Goal: Task Accomplishment & Management: Manage account settings

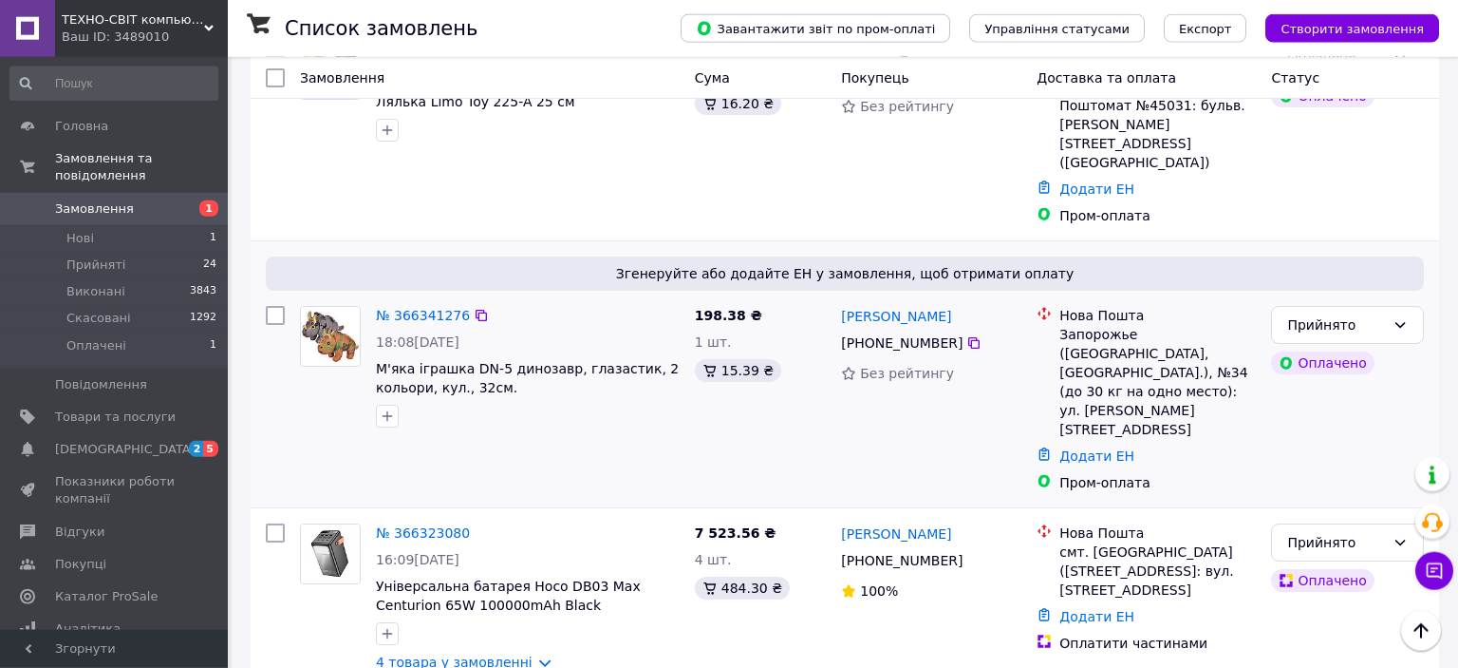
scroll to position [501, 0]
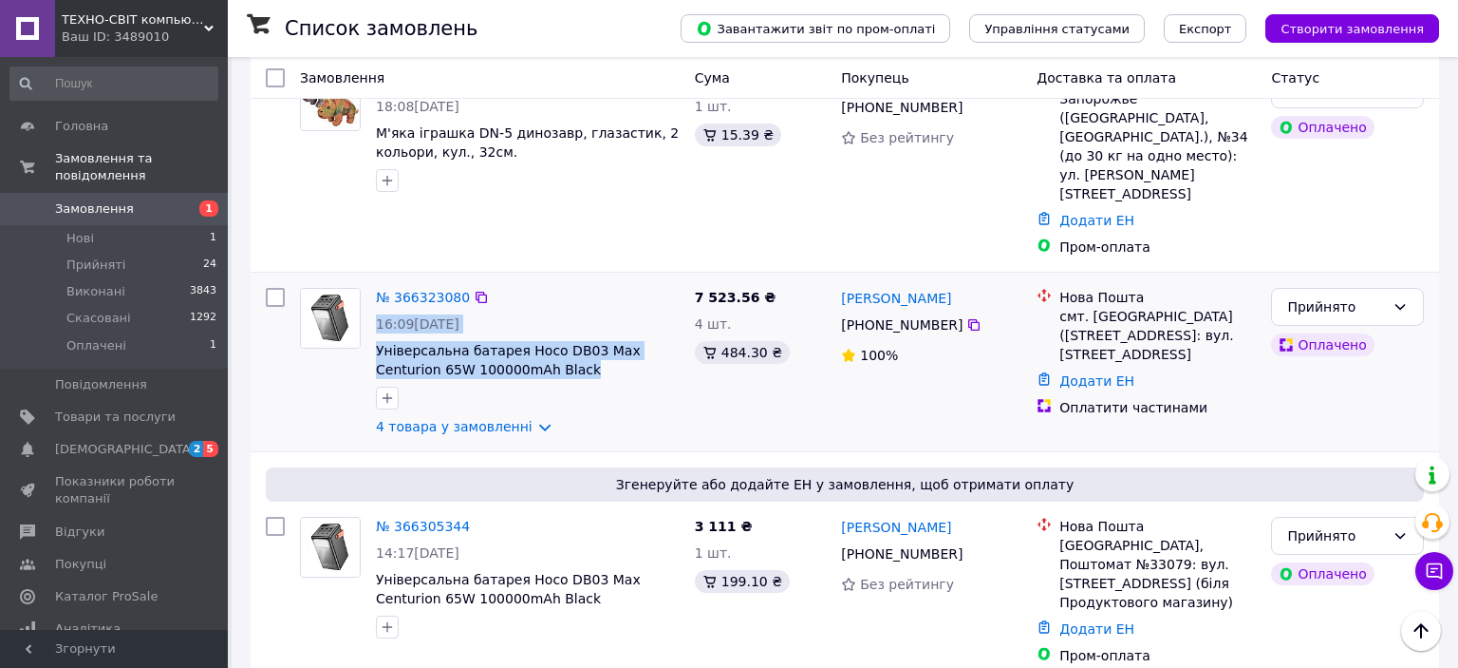
drag, startPoint x: 753, startPoint y: 184, endPoint x: 682, endPoint y: 186, distance: 71.2
click at [682, 280] on div "№ 366323080 16:09[DATE] Універсальна батарея Hoco DB03 Max Centurion 65W 100000…" at bounding box center [845, 361] width 1174 height 163
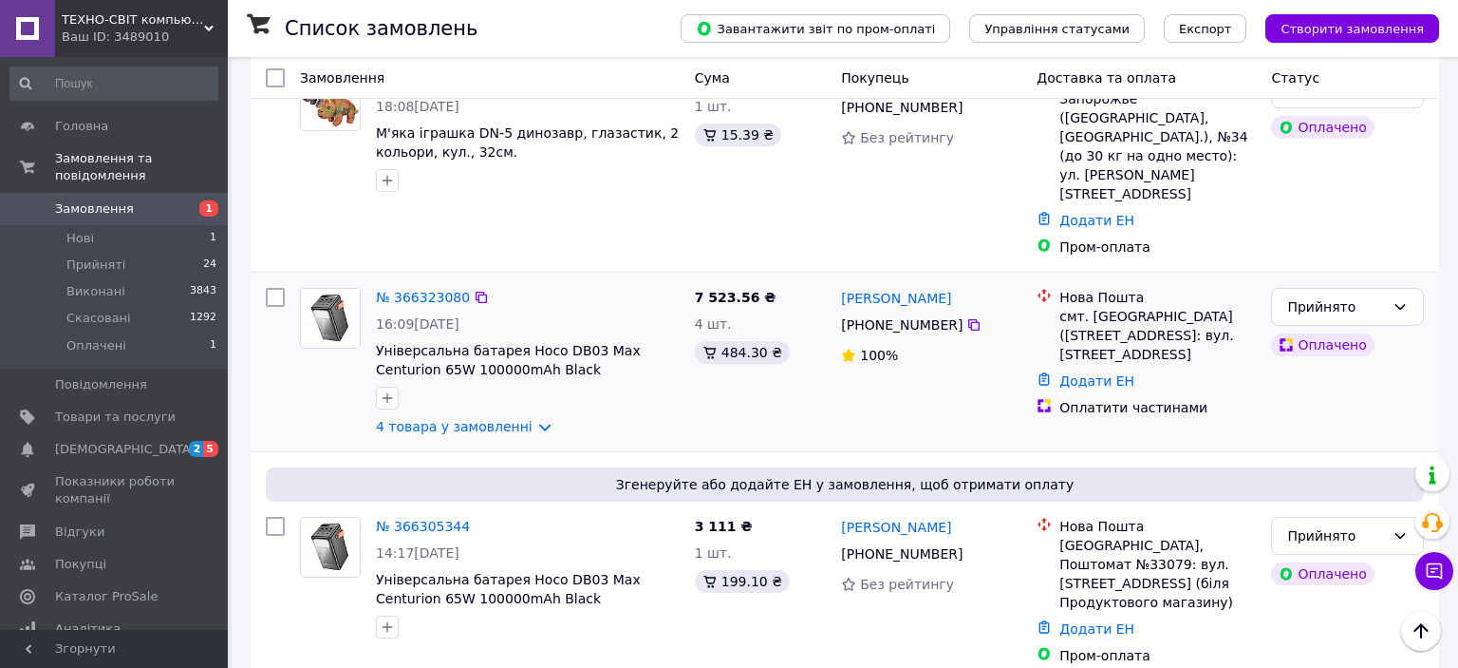
click at [697, 316] on span "4 шт." at bounding box center [713, 323] width 37 height 15
click at [427, 518] on link "№ 366305344" at bounding box center [423, 525] width 94 height 15
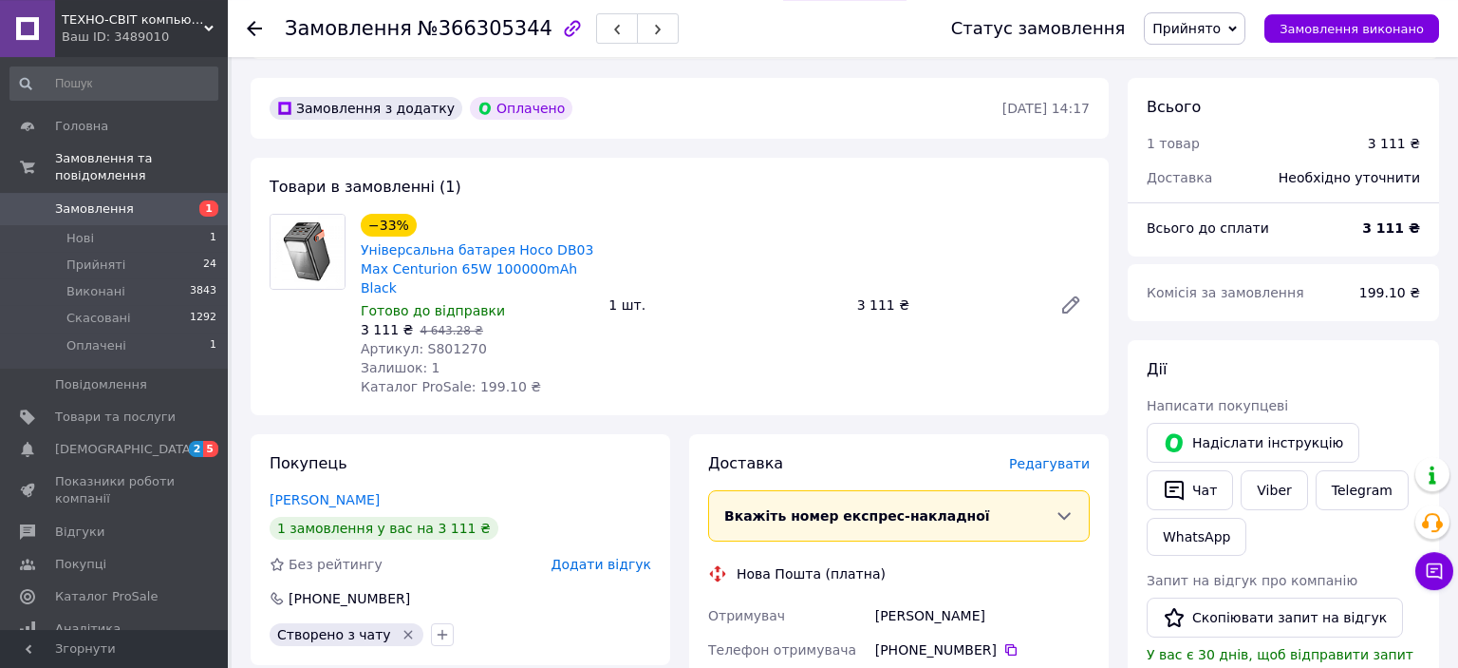
scroll to position [501, 0]
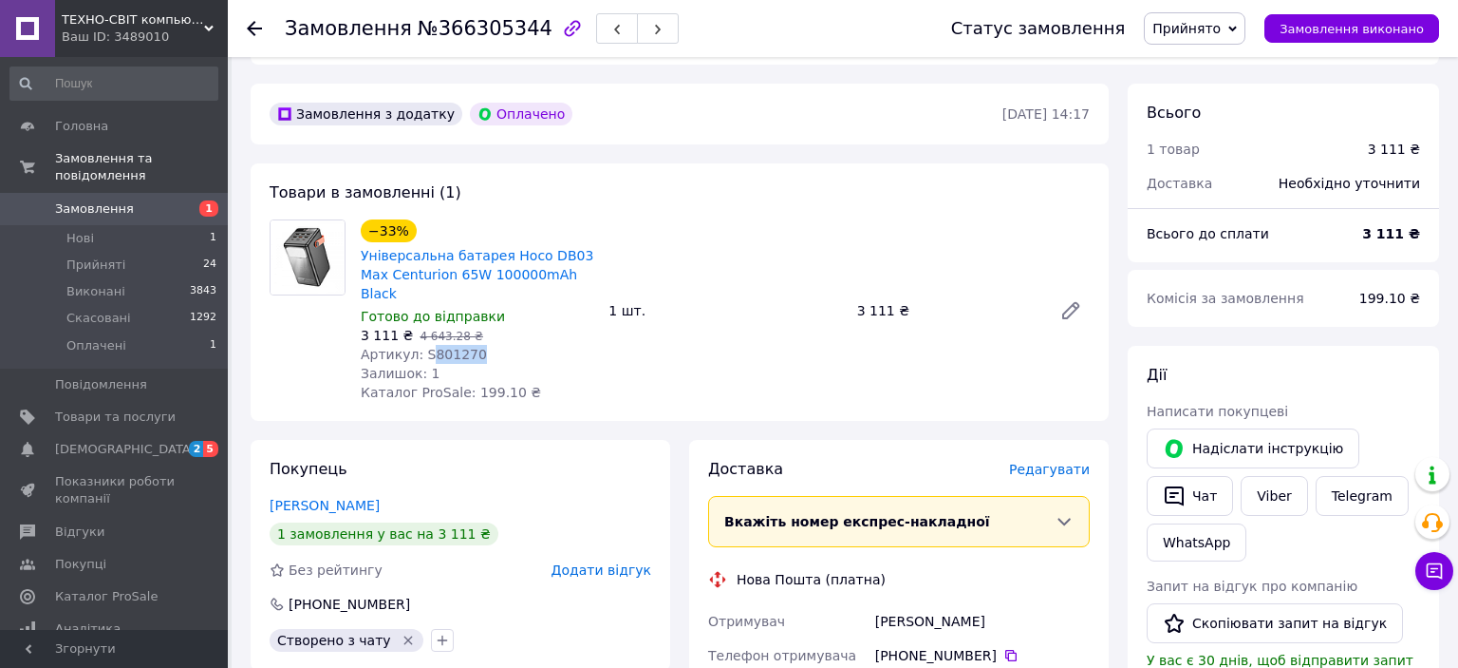
drag, startPoint x: 423, startPoint y: 336, endPoint x: 470, endPoint y: 340, distance: 47.6
click at [470, 345] on div "Артикул: S801270" at bounding box center [477, 354] width 233 height 19
copy span "801270"
click at [158, 200] on span "Замовлення" at bounding box center [115, 208] width 121 height 17
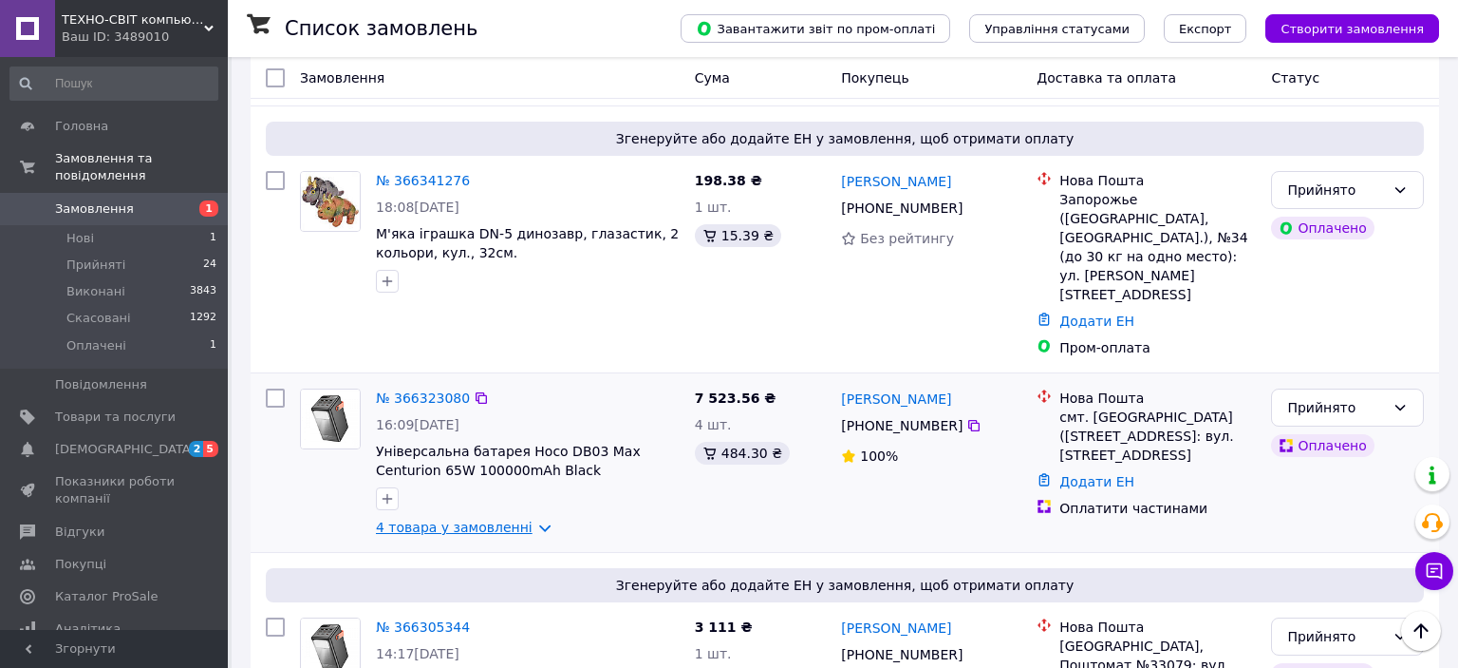
click at [478, 519] on link "4 товара у замовленні" at bounding box center [454, 526] width 157 height 15
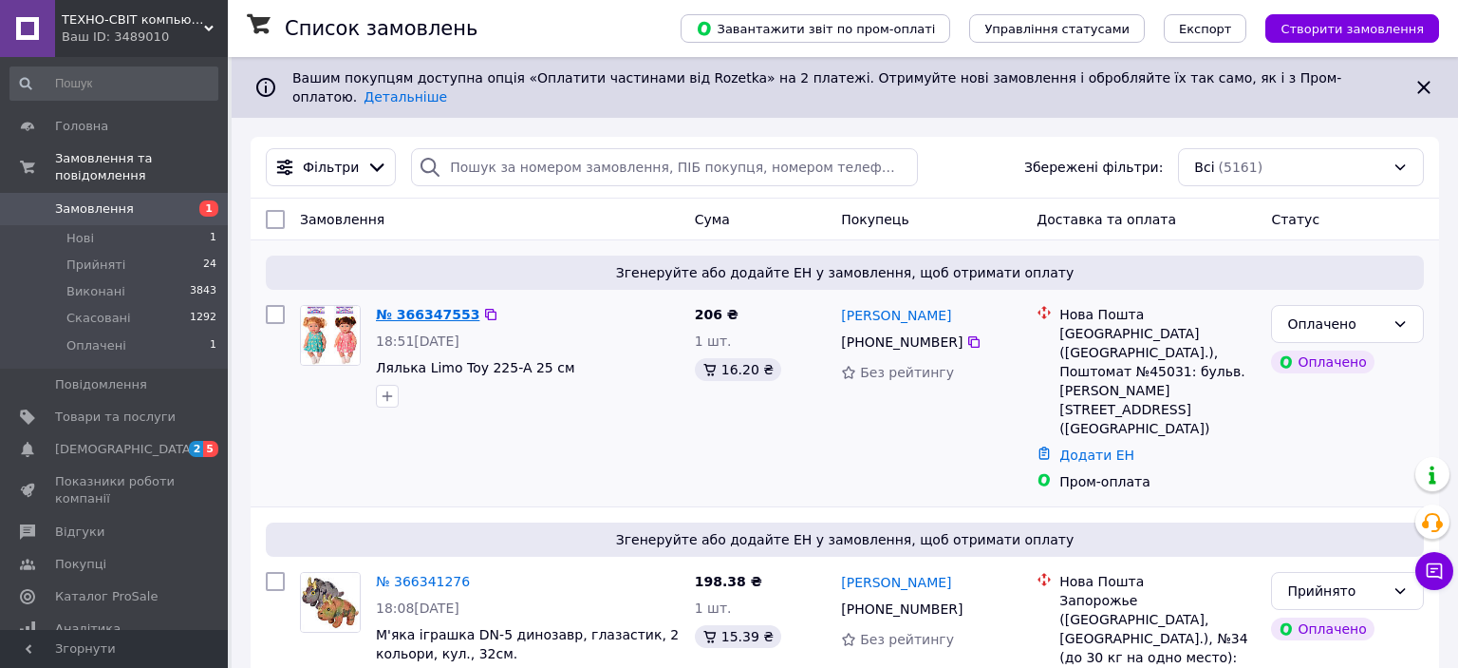
click at [427, 307] on link "№ 366347553" at bounding box center [427, 314] width 103 height 15
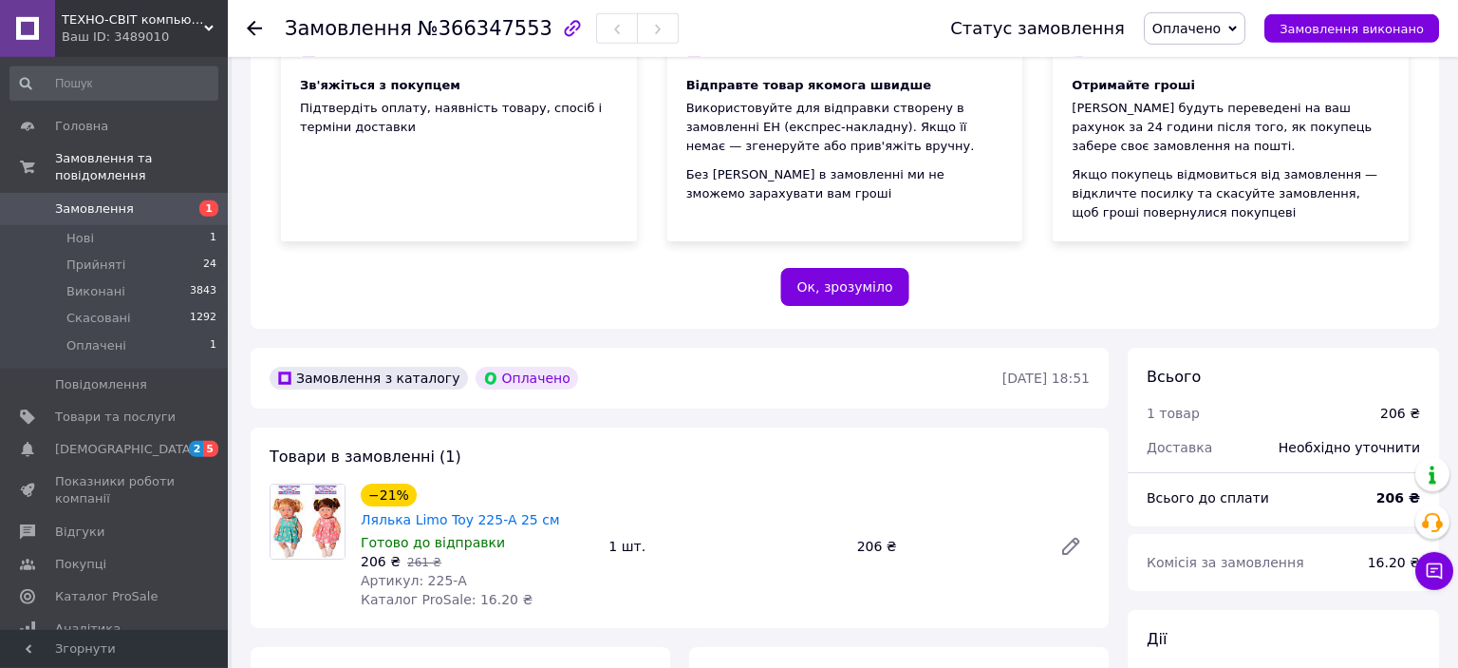
scroll to position [300, 0]
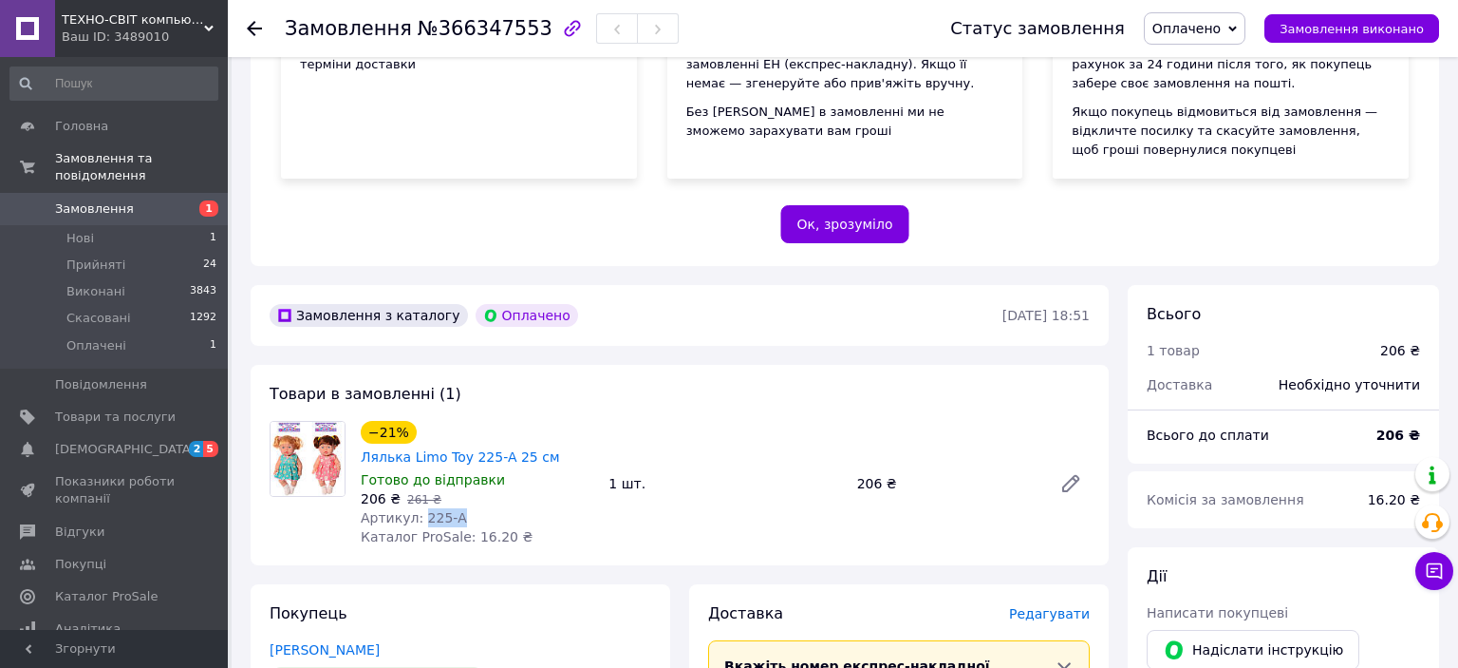
click at [458, 508] on div "Артикул: 225-A" at bounding box center [477, 517] width 233 height 19
copy span "225-A"
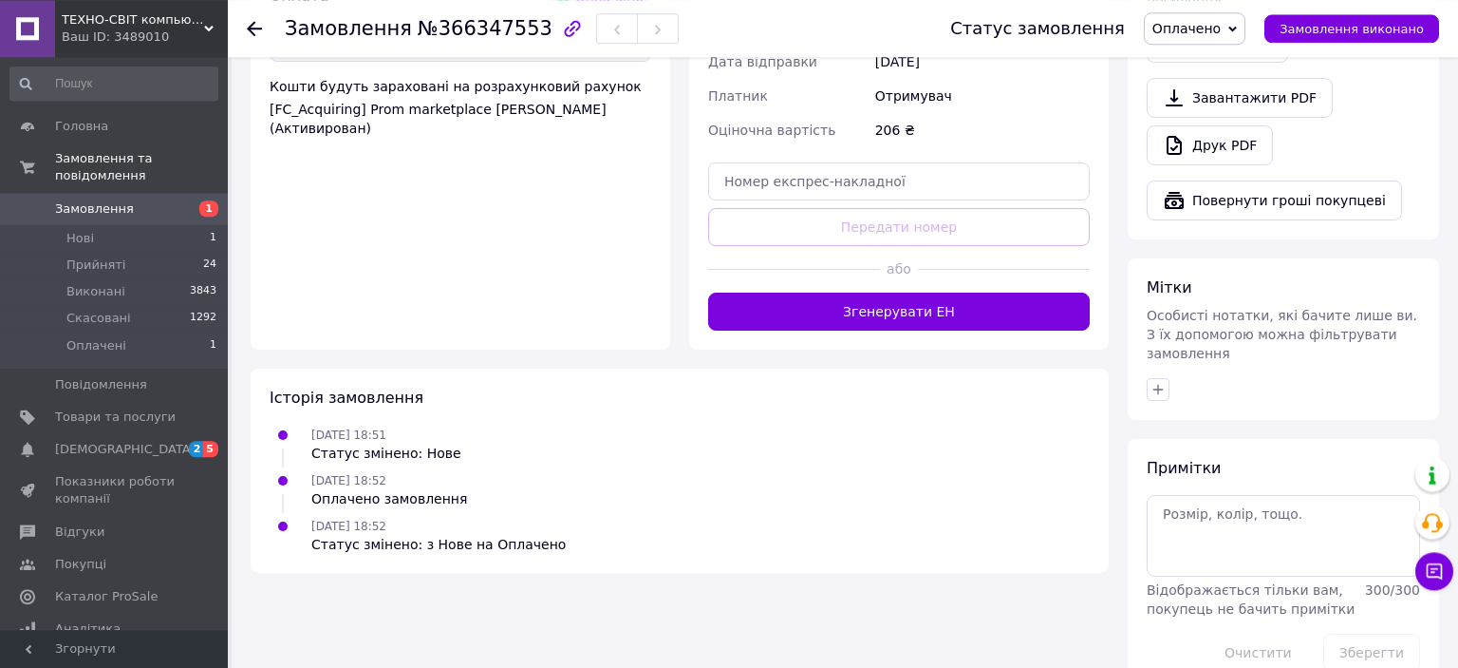
scroll to position [800, 0]
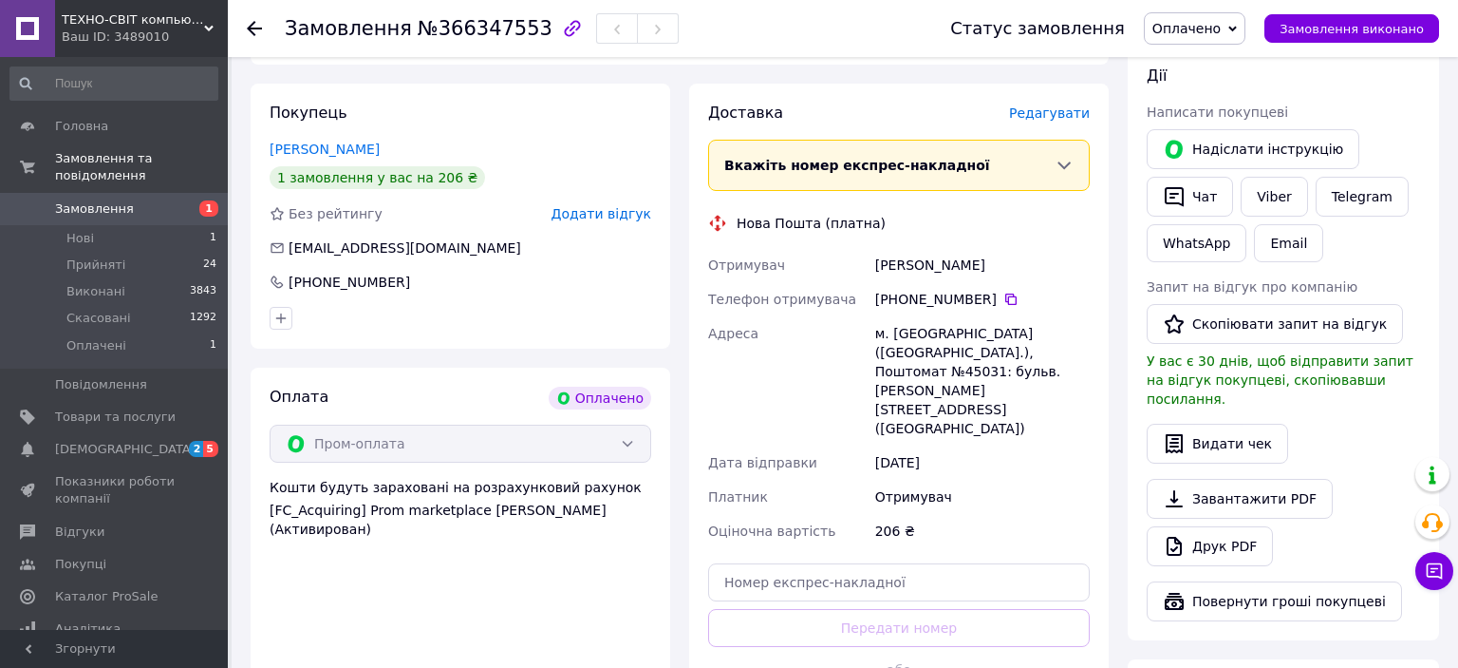
click at [883, 514] on div "206 ₴" at bounding box center [983, 531] width 222 height 34
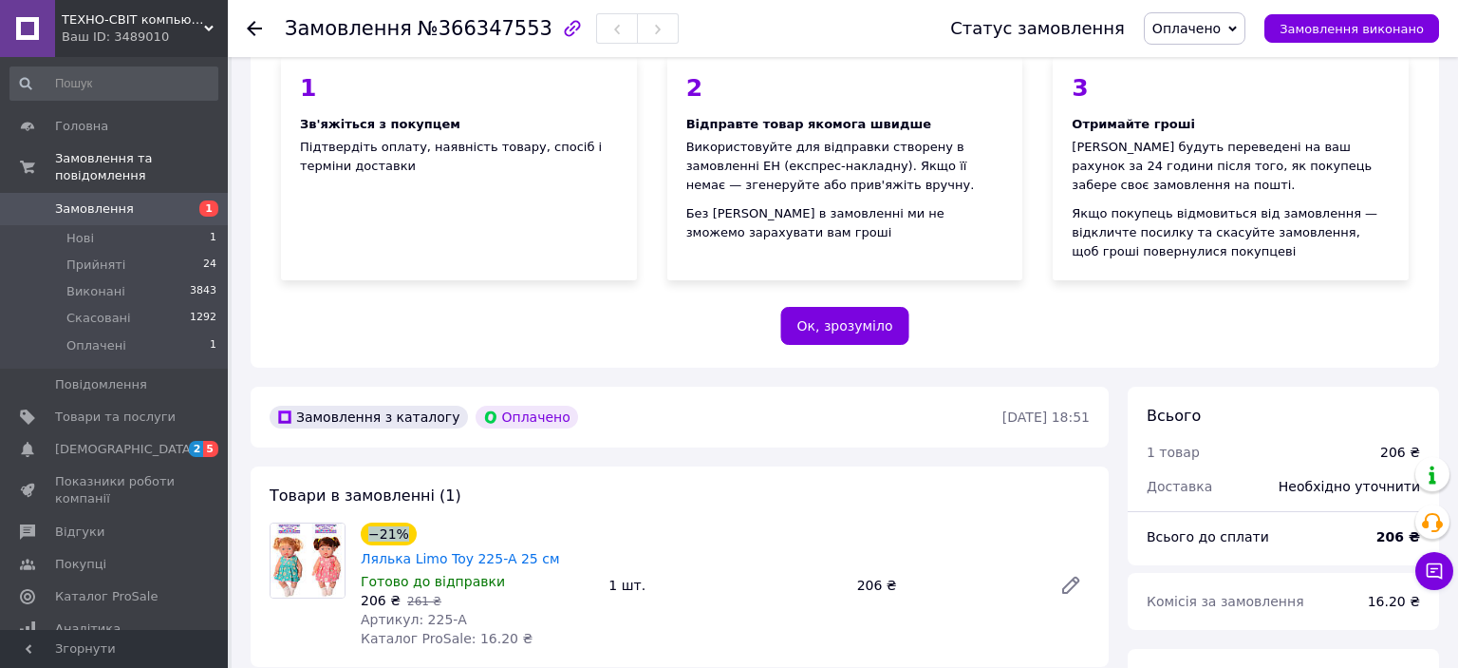
drag, startPoint x: 405, startPoint y: 532, endPoint x: 370, endPoint y: 534, distance: 35.2
click at [370, 534] on div "−21%" at bounding box center [389, 533] width 56 height 23
drag, startPoint x: 463, startPoint y: 598, endPoint x: 416, endPoint y: 602, distance: 47.6
click at [416, 610] on div "Артикул: 225-A" at bounding box center [477, 619] width 233 height 19
copy span "225-A"
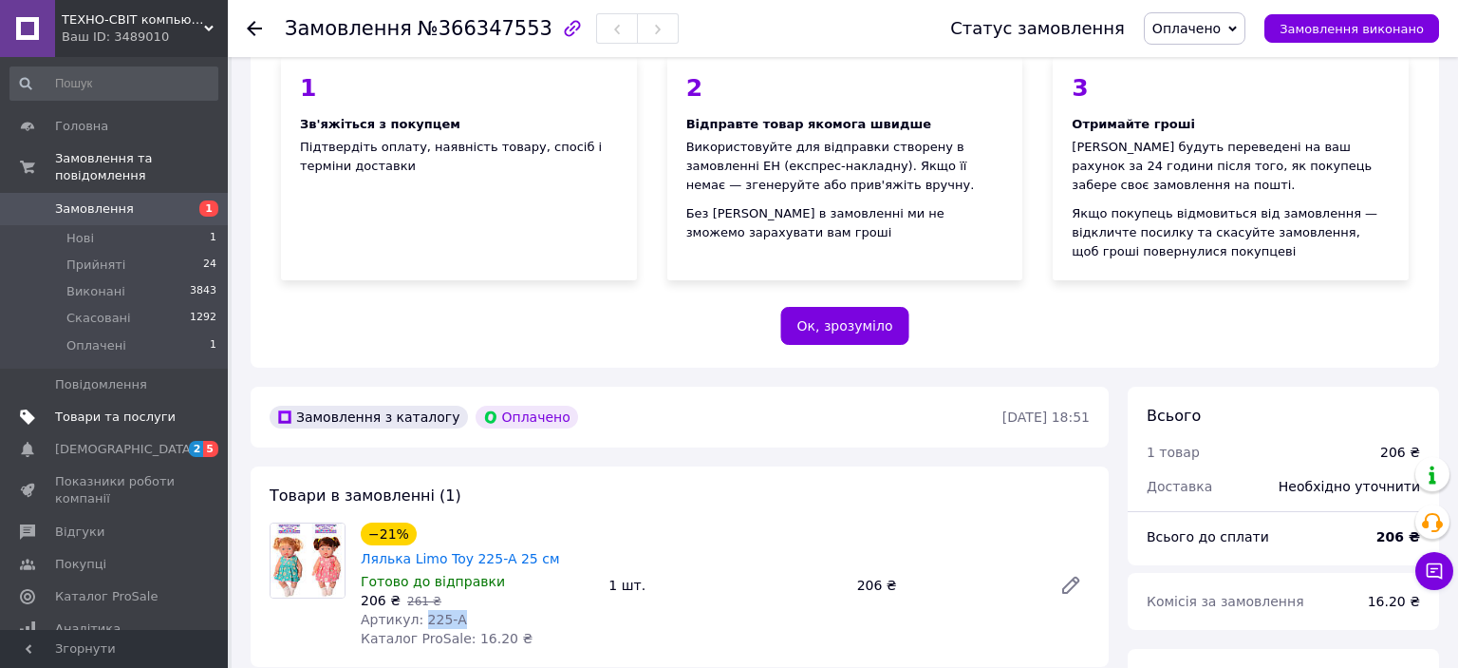
click at [108, 408] on link "Товари та послуги" at bounding box center [114, 417] width 228 height 32
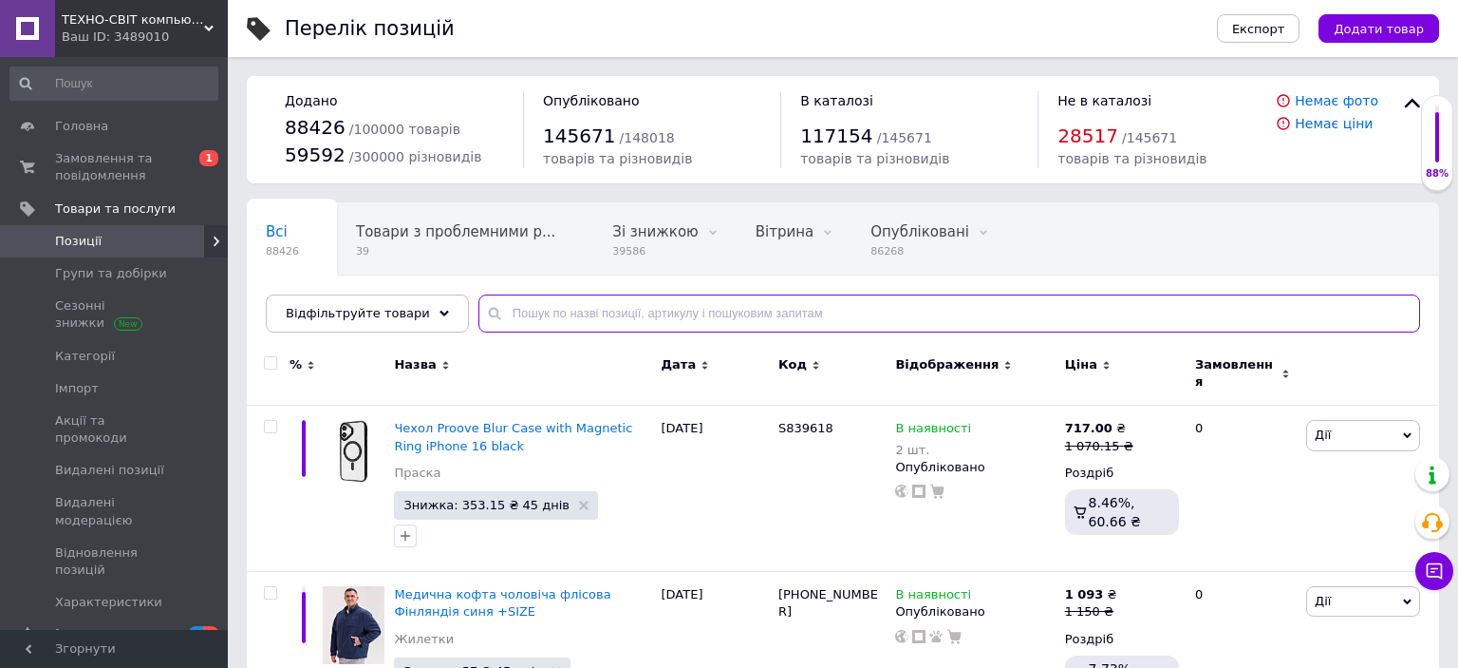
click at [618, 314] on input "text" at bounding box center [950, 313] width 942 height 38
paste input "225-A"
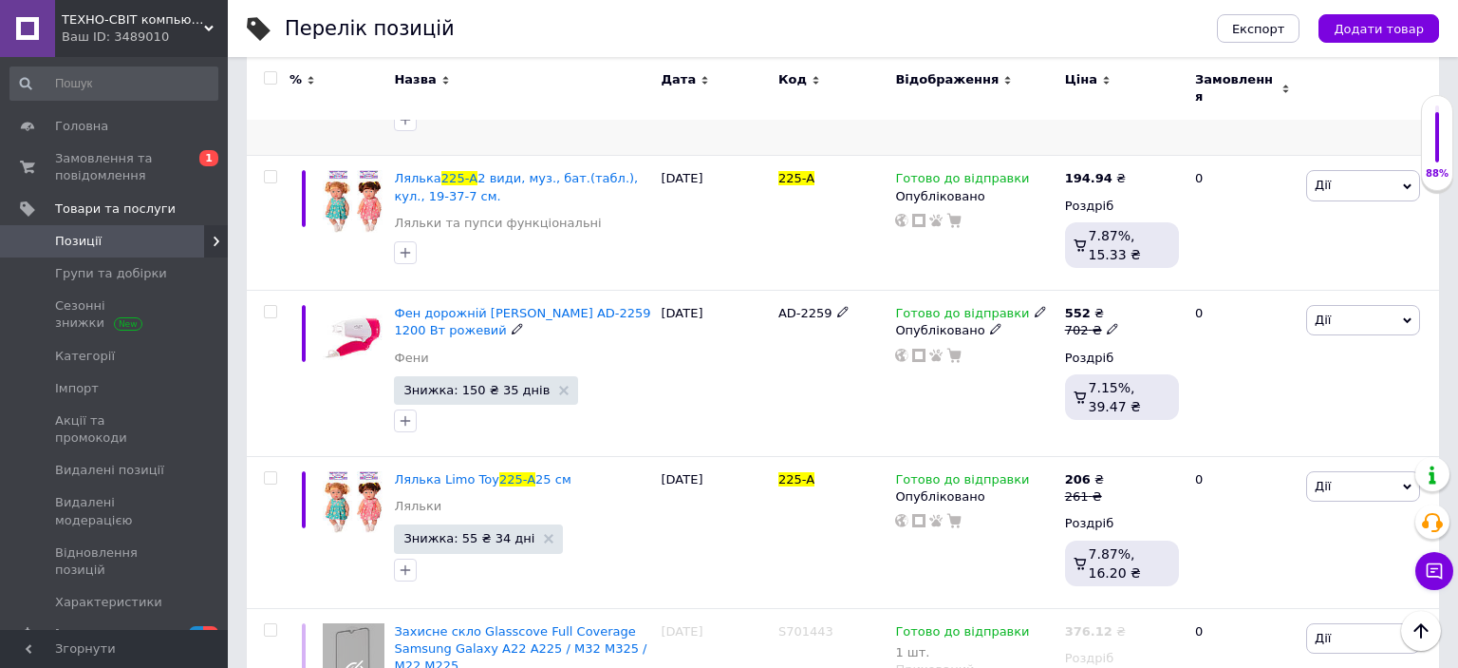
scroll to position [2105, 0]
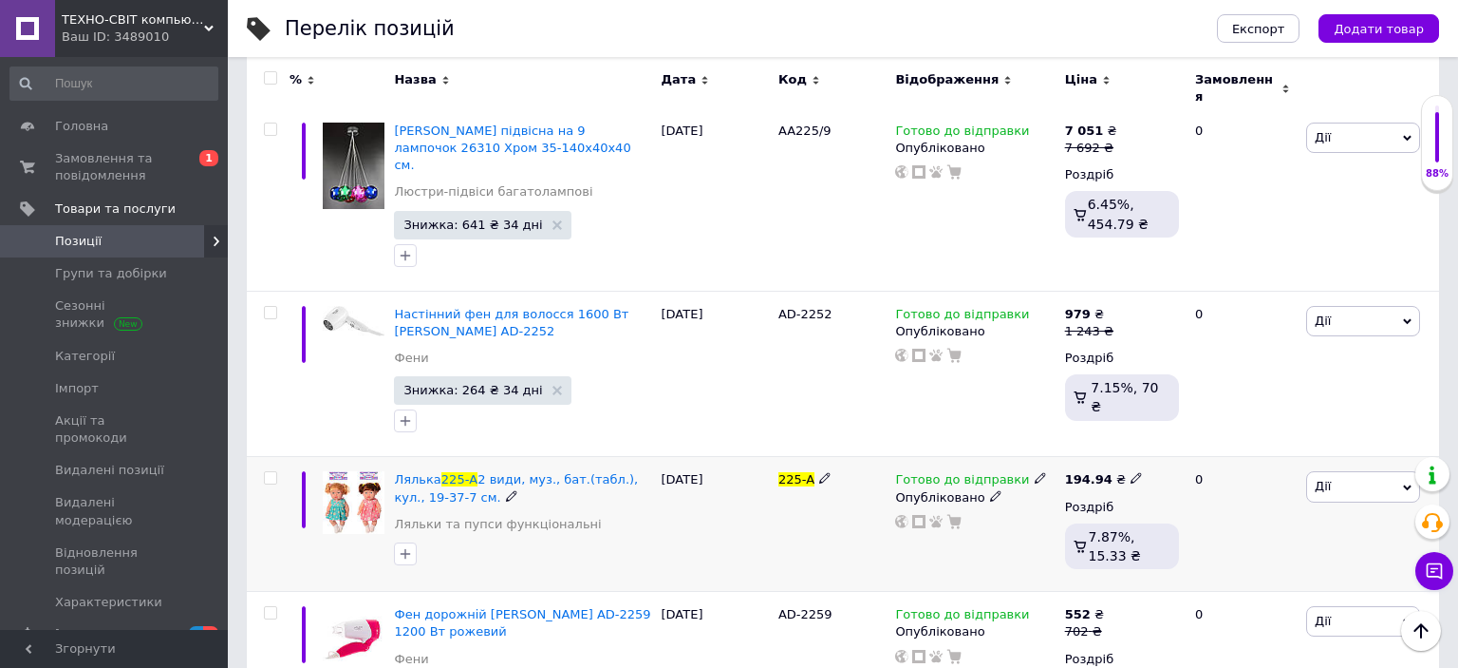
type input "225-A"
drag, startPoint x: 1068, startPoint y: 431, endPoint x: 1131, endPoint y: 435, distance: 62.8
click at [1145, 471] on div "194.94 ₴" at bounding box center [1122, 479] width 114 height 17
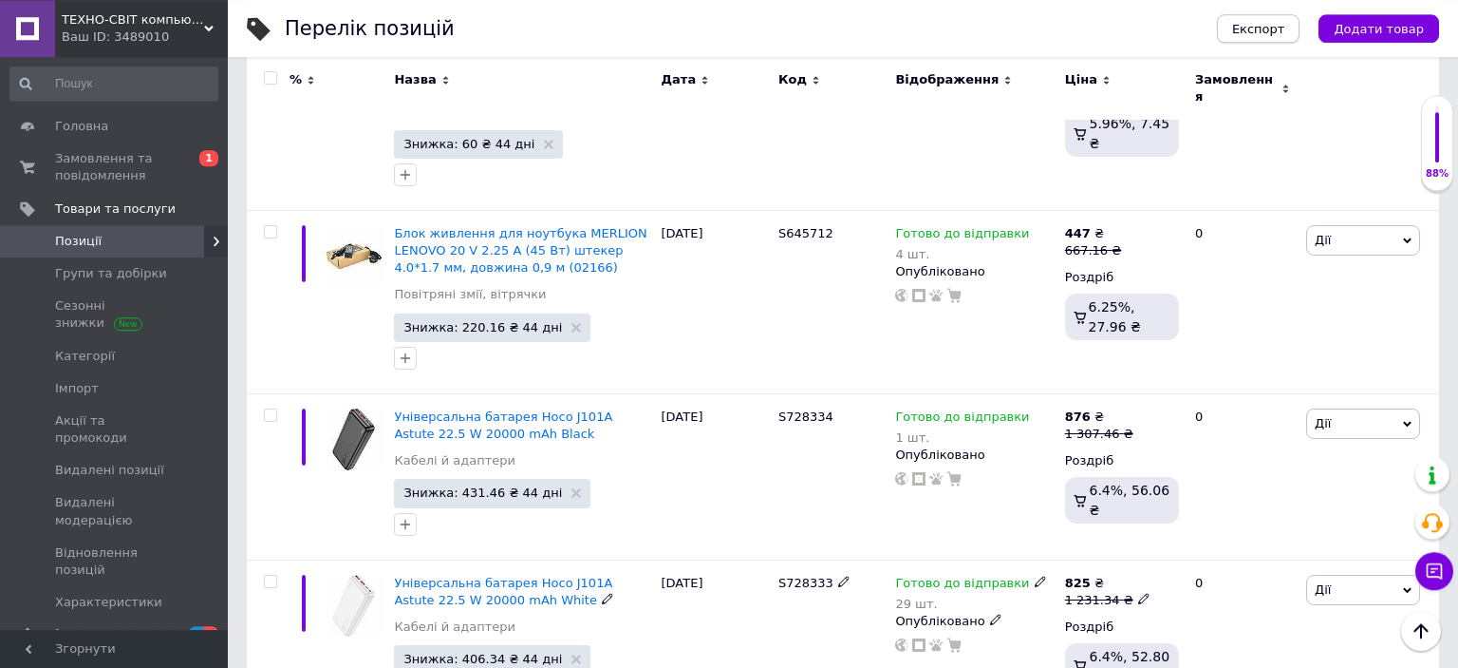
scroll to position [3409, 0]
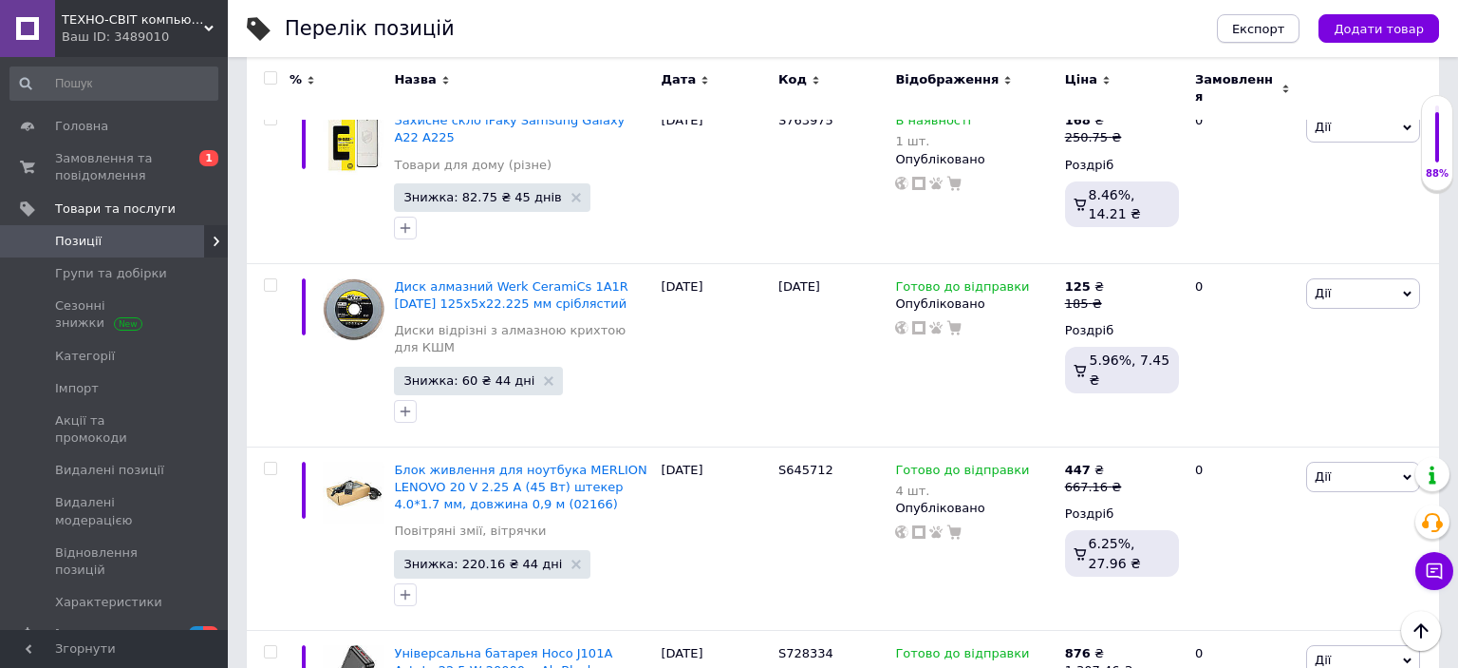
click at [1256, 29] on span "Експорт" at bounding box center [1258, 29] width 53 height 14
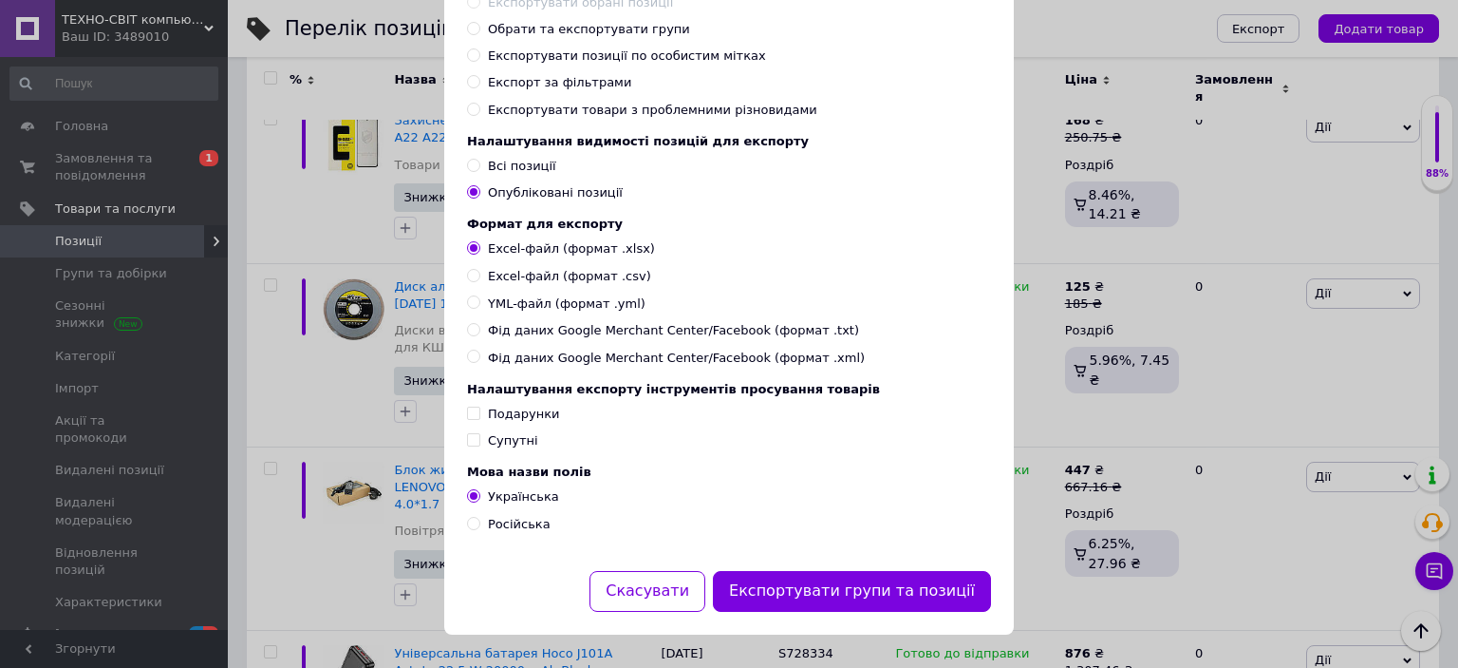
scroll to position [193, 0]
click at [507, 522] on span "Російська" at bounding box center [519, 523] width 63 height 14
click at [480, 522] on input "Російська" at bounding box center [473, 522] width 12 height 12
radio input "true"
click at [830, 588] on button "Експортувати групи та позиції" at bounding box center [852, 590] width 278 height 41
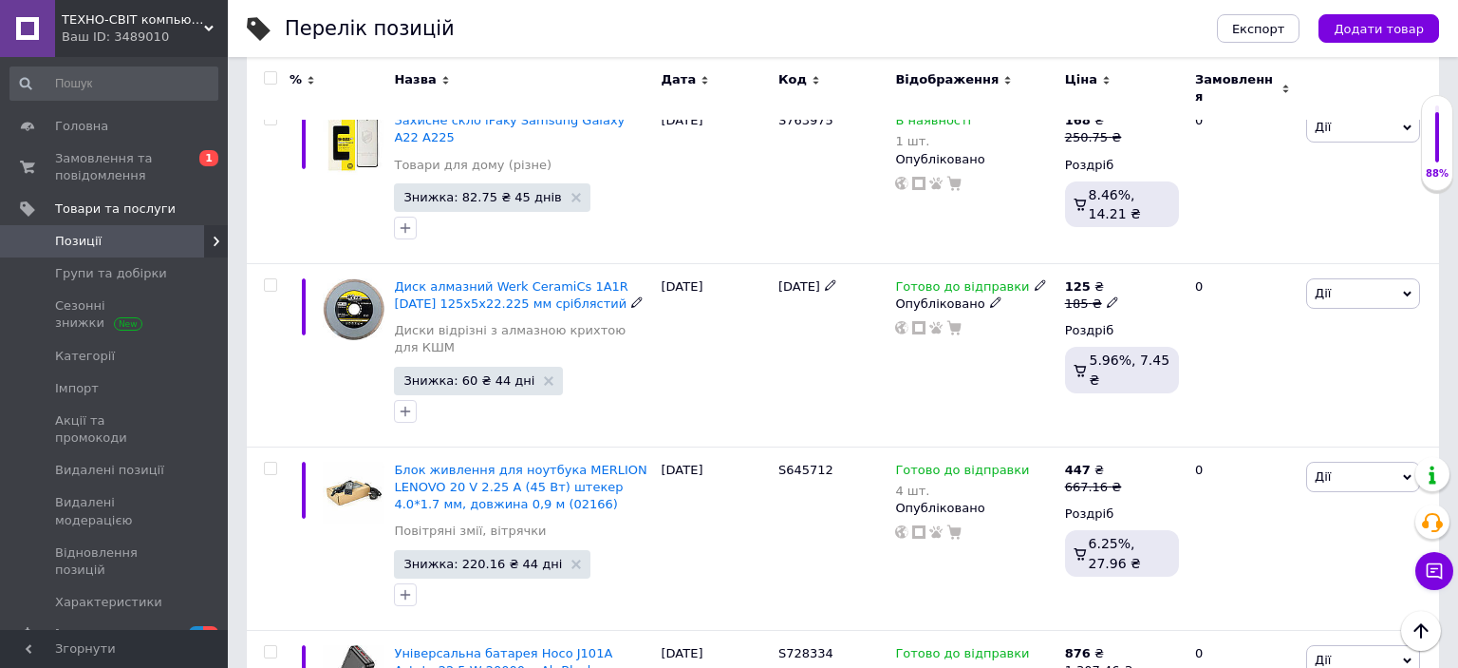
scroll to position [2807, 0]
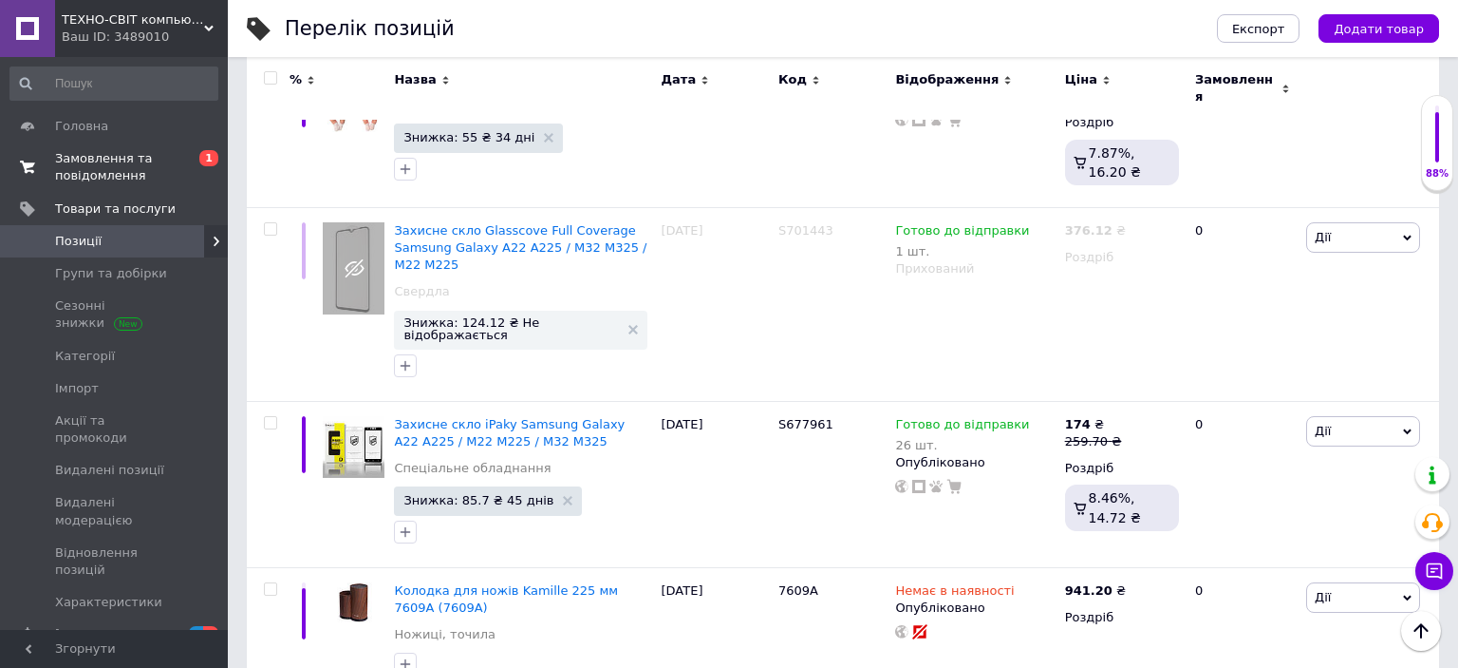
click at [122, 158] on span "Замовлення та повідомлення" at bounding box center [115, 167] width 121 height 34
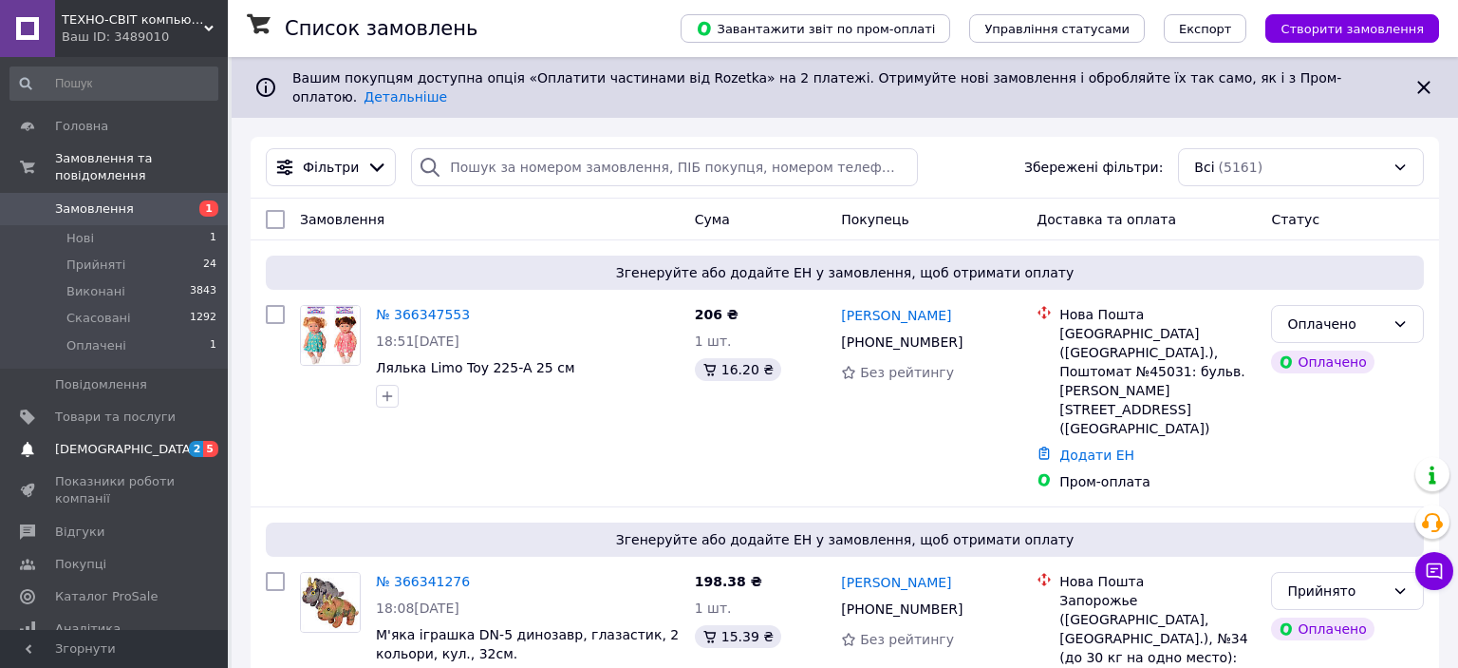
click at [111, 441] on span "[DEMOGRAPHIC_DATA]" at bounding box center [125, 449] width 141 height 17
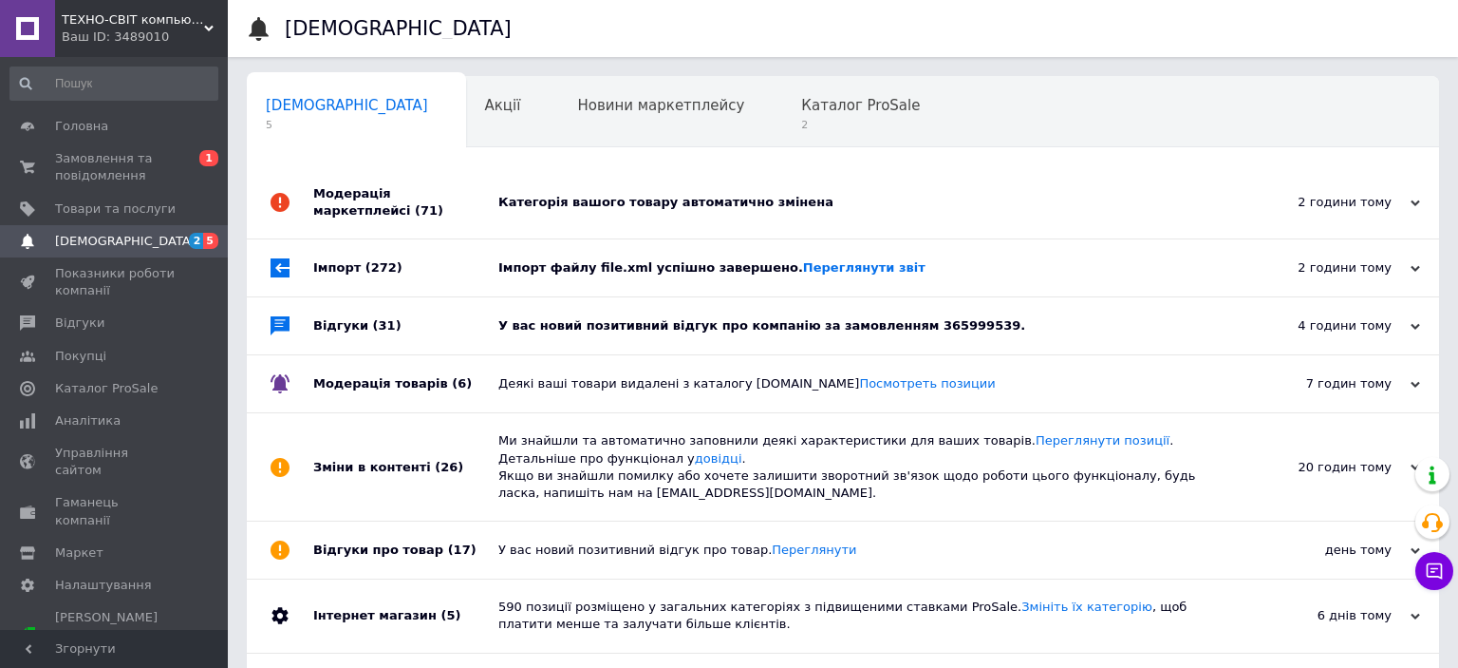
click at [546, 321] on div "У вас новий позитивний відгук про компанію за замовленням 365999539." at bounding box center [864, 325] width 732 height 17
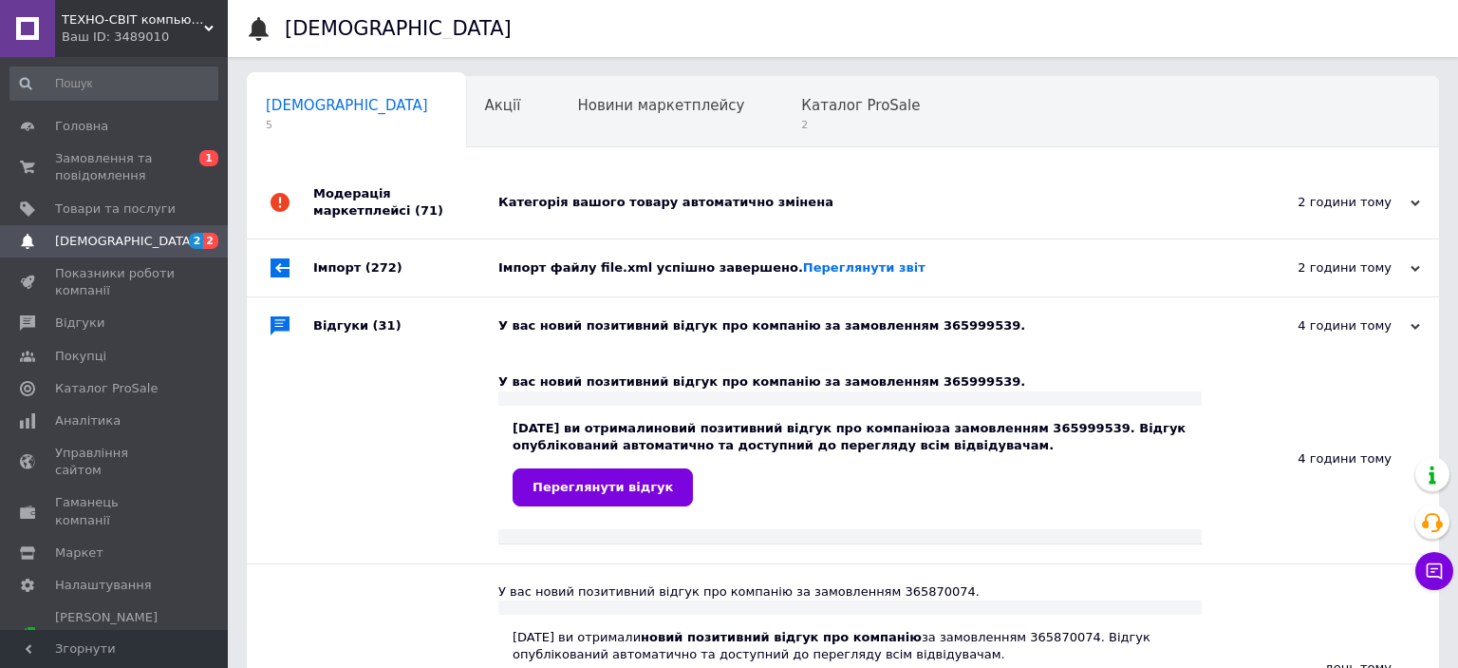
click at [549, 260] on div "Імпорт файлу file.xml успішно завершено. Переглянути звіт" at bounding box center [864, 267] width 732 height 17
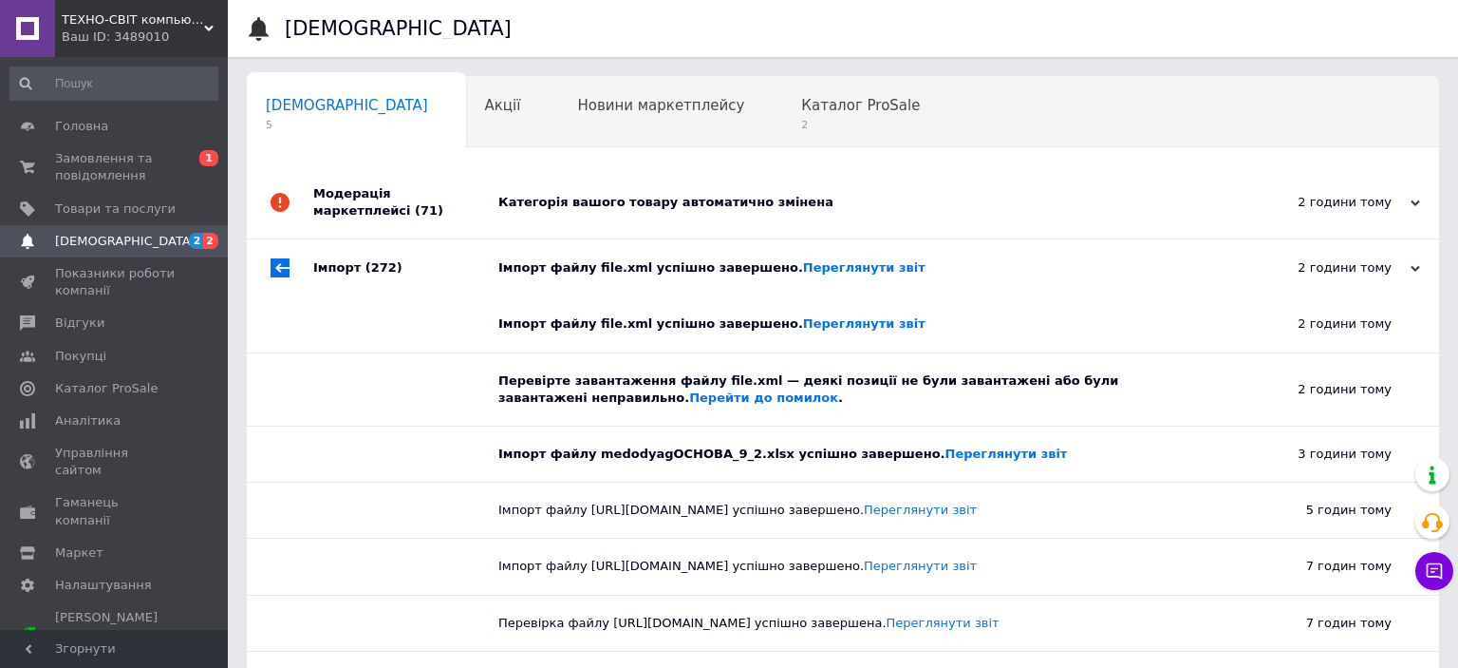
click at [569, 194] on div "Категорія вашого товару автоматично змінена" at bounding box center [864, 202] width 732 height 17
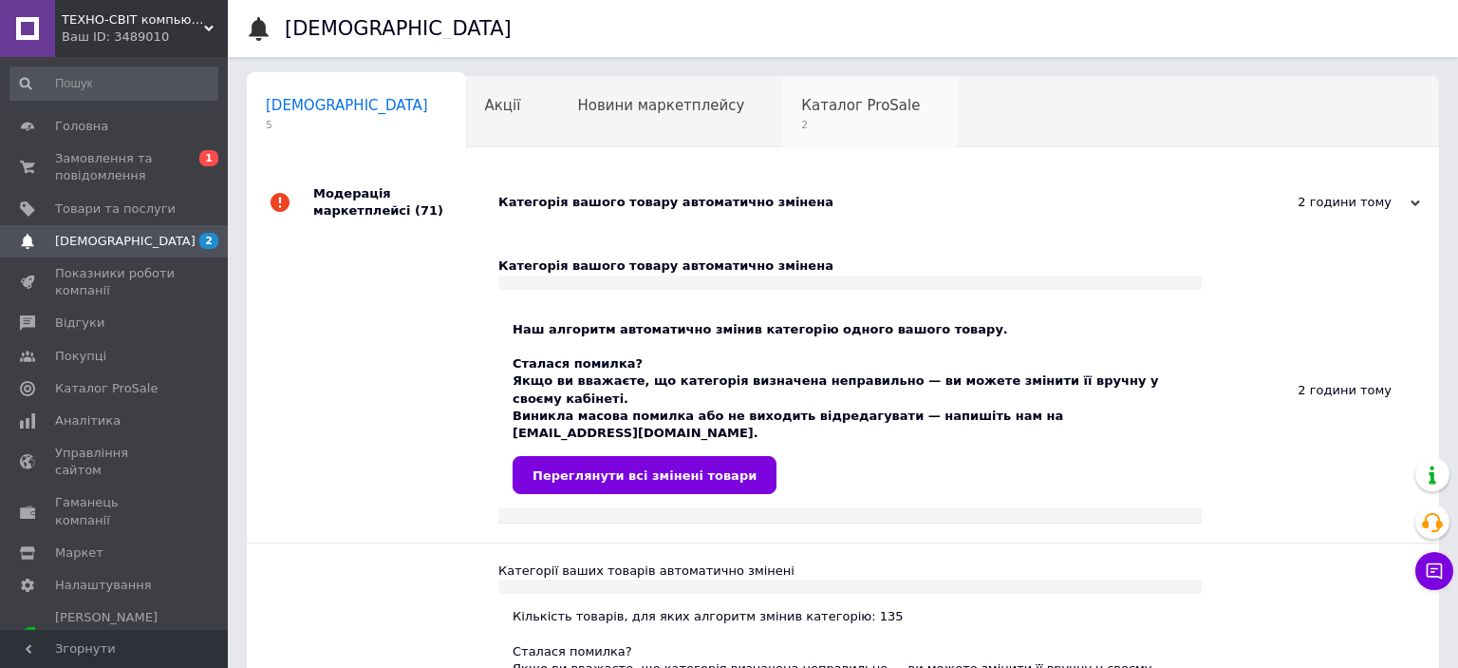
click at [782, 116] on div "Каталог ProSale 2" at bounding box center [870, 113] width 176 height 72
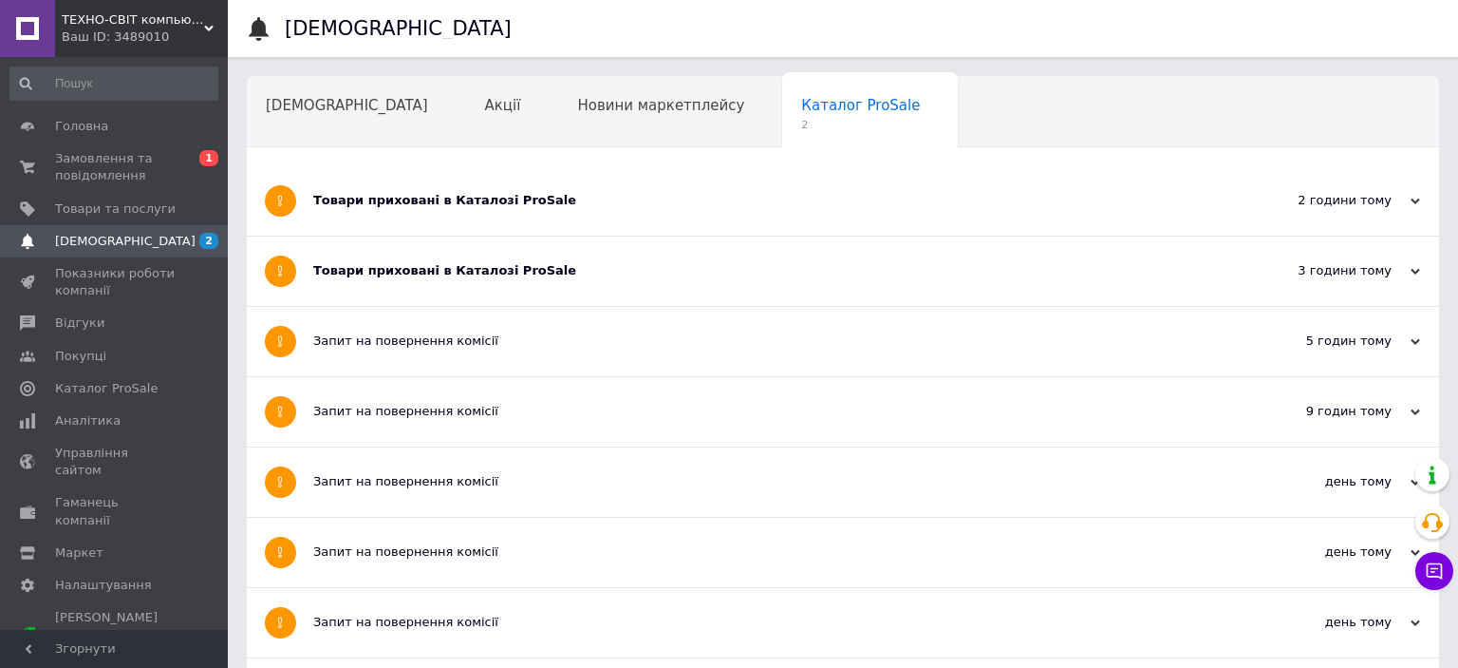
drag, startPoint x: 404, startPoint y: 264, endPoint x: 408, endPoint y: 243, distance: 21.4
click at [403, 264] on div "Товари приховані в Каталозі ProSale" at bounding box center [771, 270] width 917 height 17
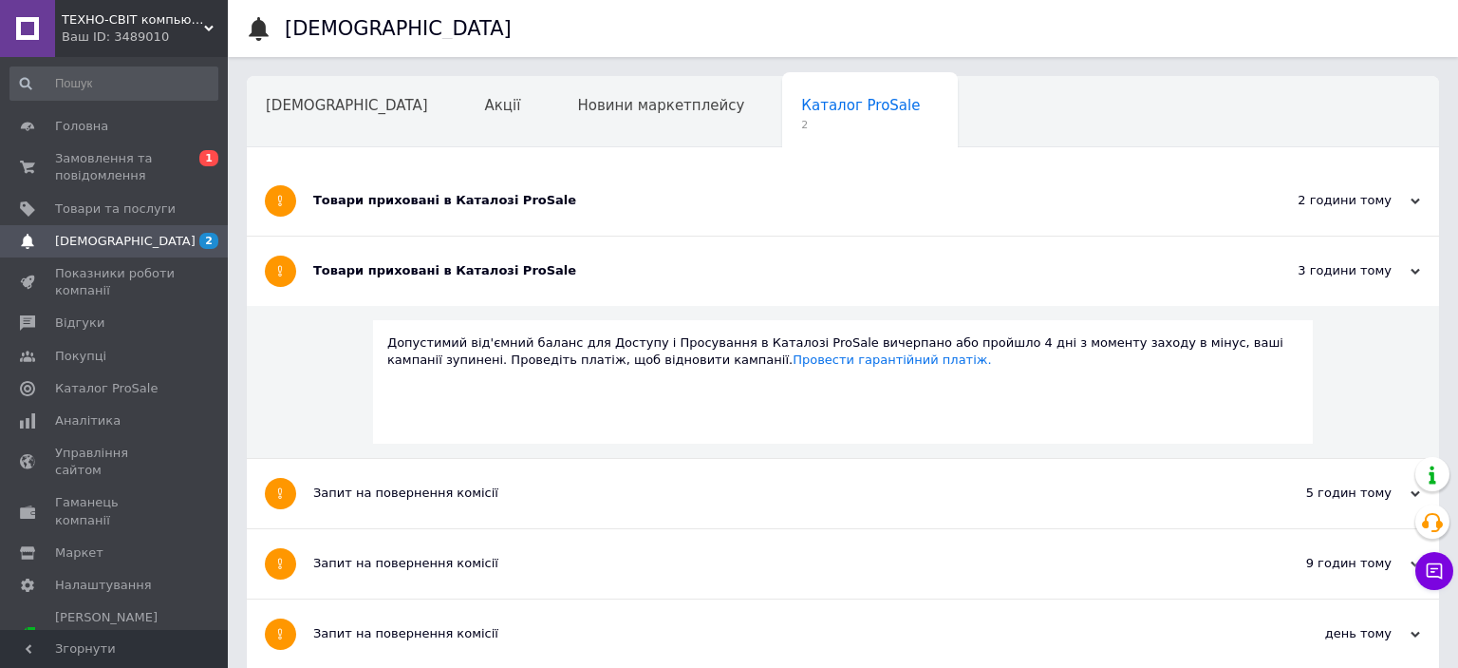
click at [421, 210] on div "Товари приховані в Каталозі ProSale" at bounding box center [771, 200] width 917 height 69
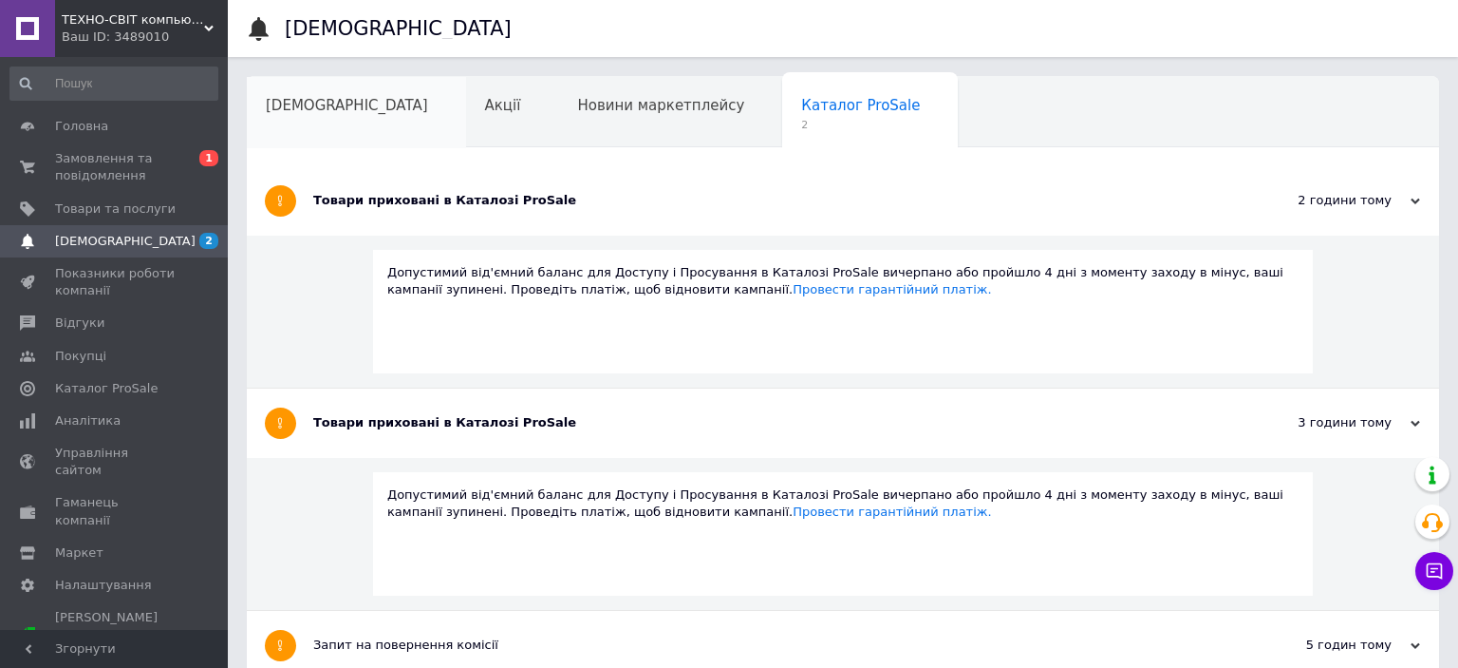
click at [275, 93] on div "[DEMOGRAPHIC_DATA]" at bounding box center [356, 113] width 219 height 72
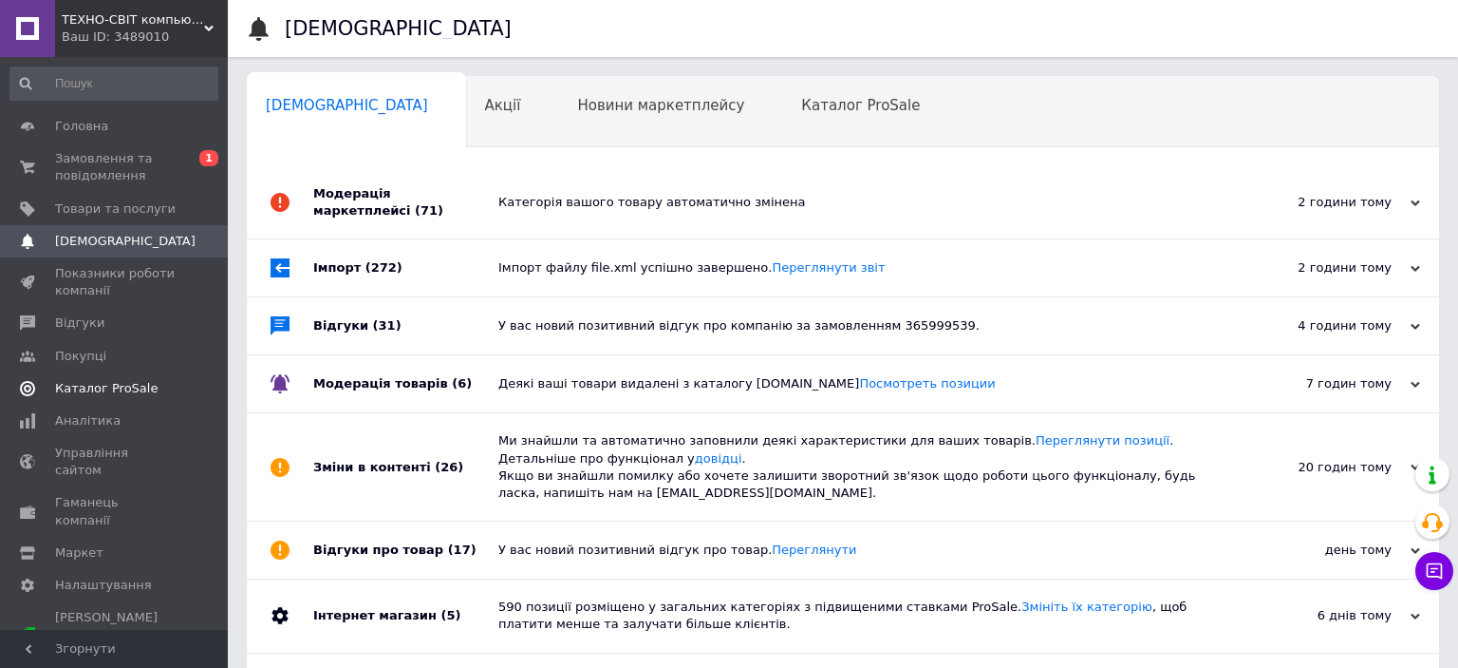
click at [106, 399] on link "Каталог ProSale" at bounding box center [114, 388] width 228 height 32
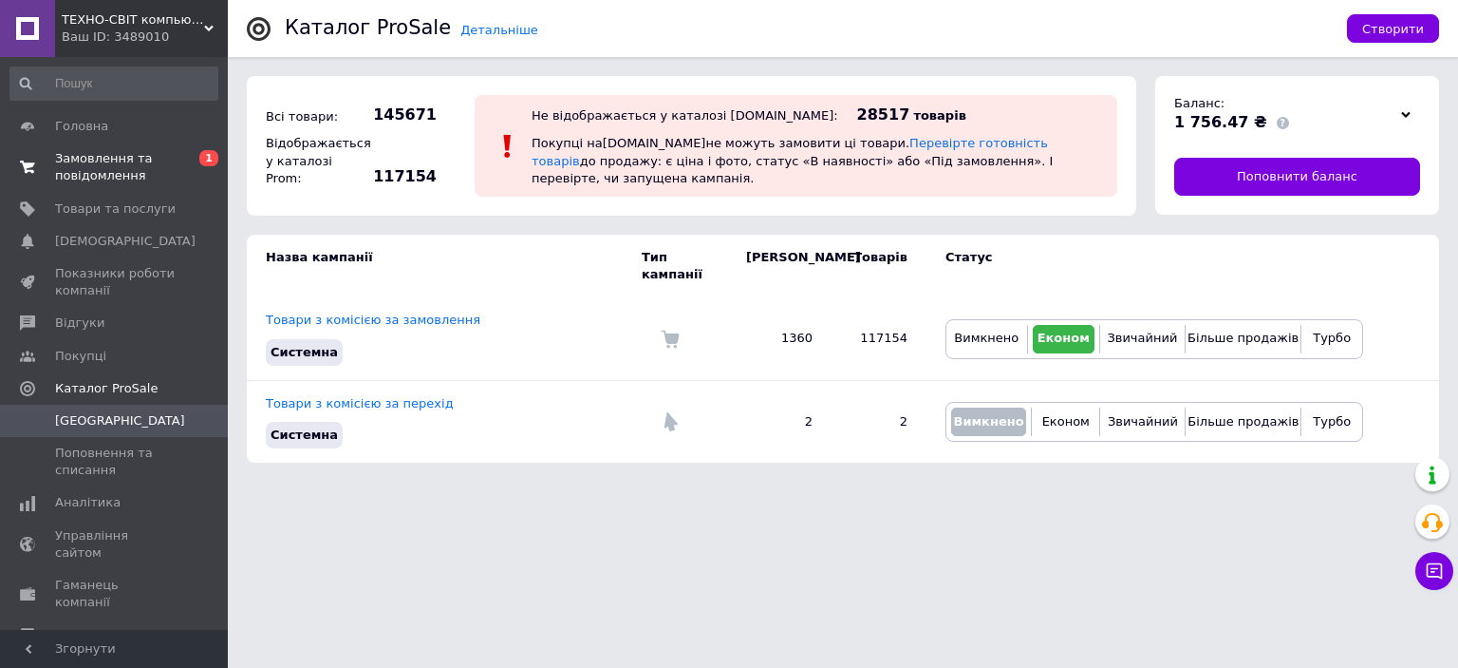
click at [149, 172] on span "Замовлення та повідомлення" at bounding box center [115, 167] width 121 height 34
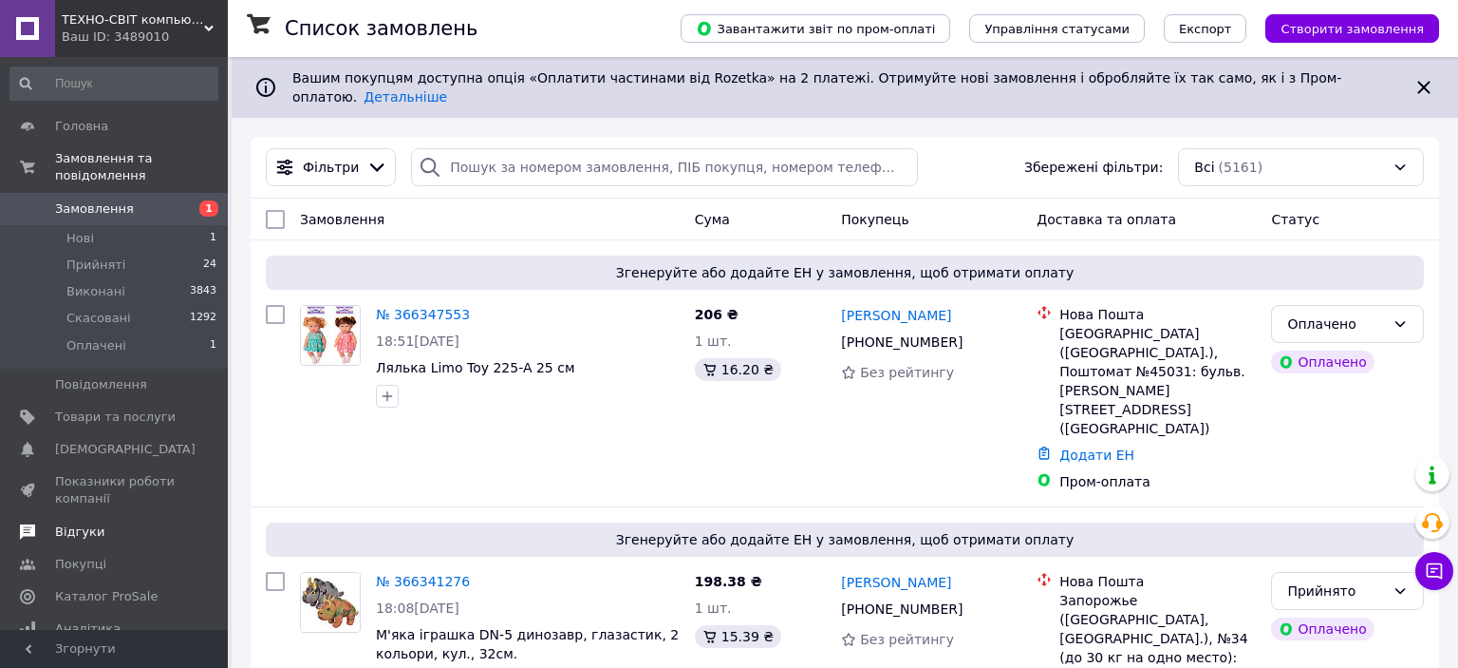
click at [103, 523] on span "Відгуки" at bounding box center [115, 531] width 121 height 17
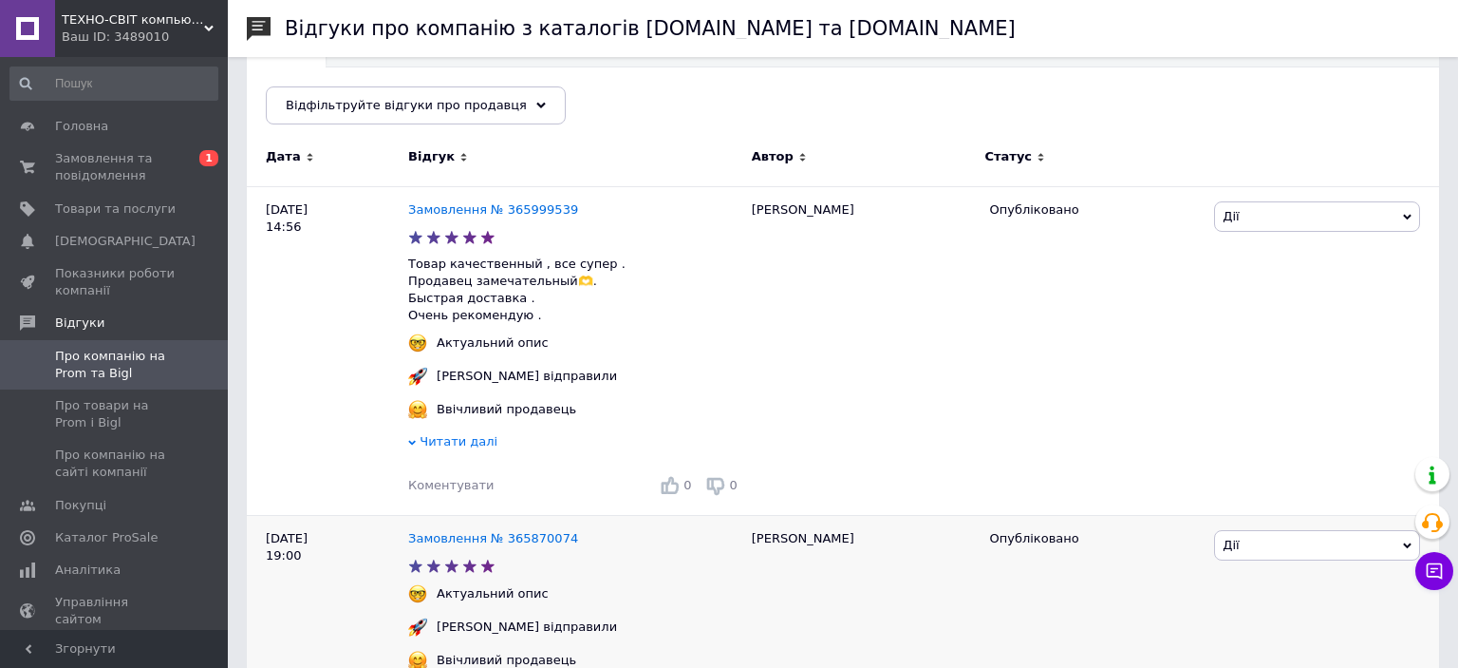
scroll to position [200, 0]
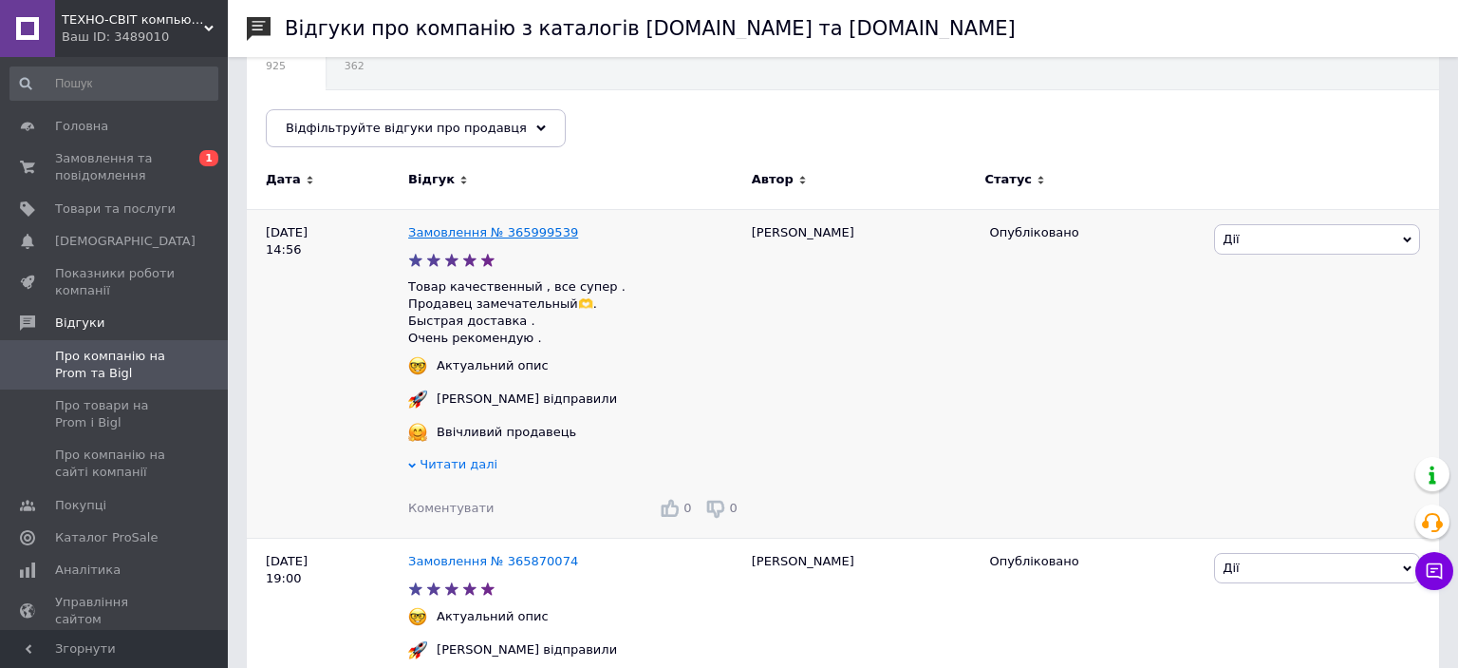
click at [519, 233] on link "Замовлення № 365999539" at bounding box center [493, 232] width 170 height 14
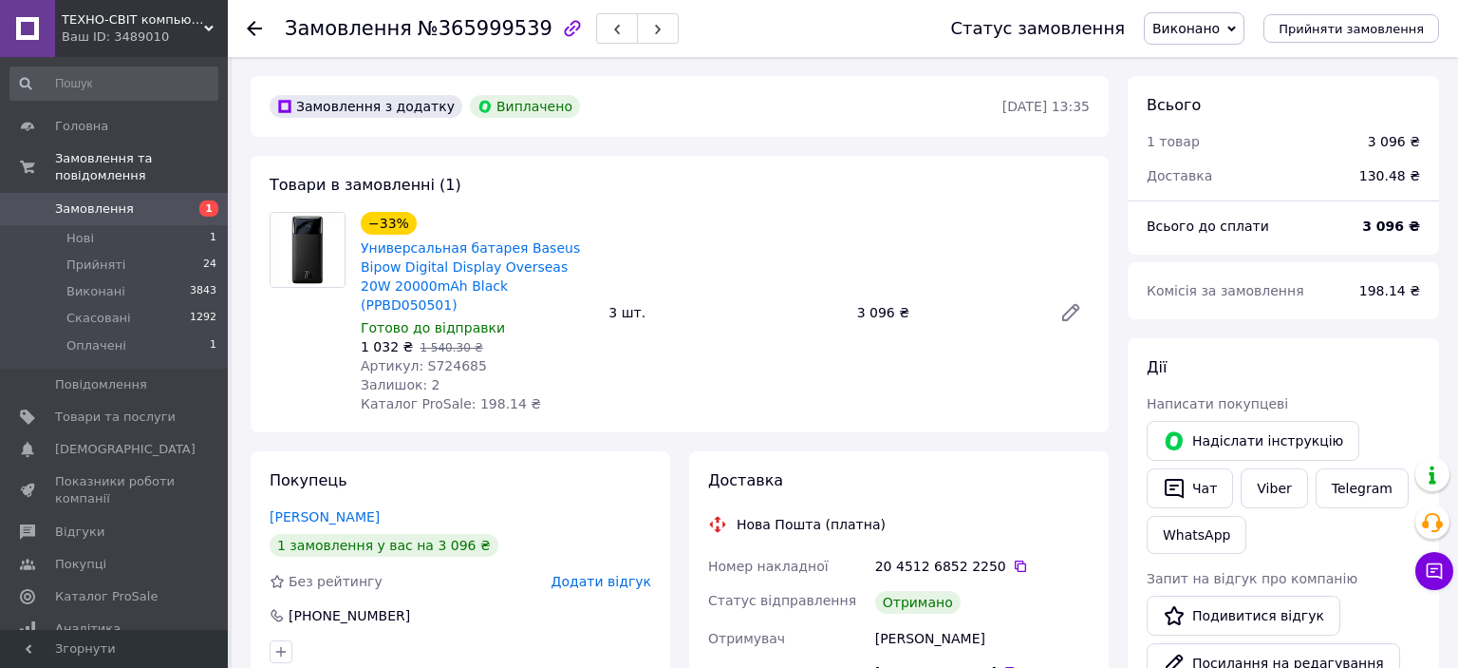
scroll to position [46, 0]
click at [136, 200] on span "Замовлення" at bounding box center [115, 208] width 121 height 17
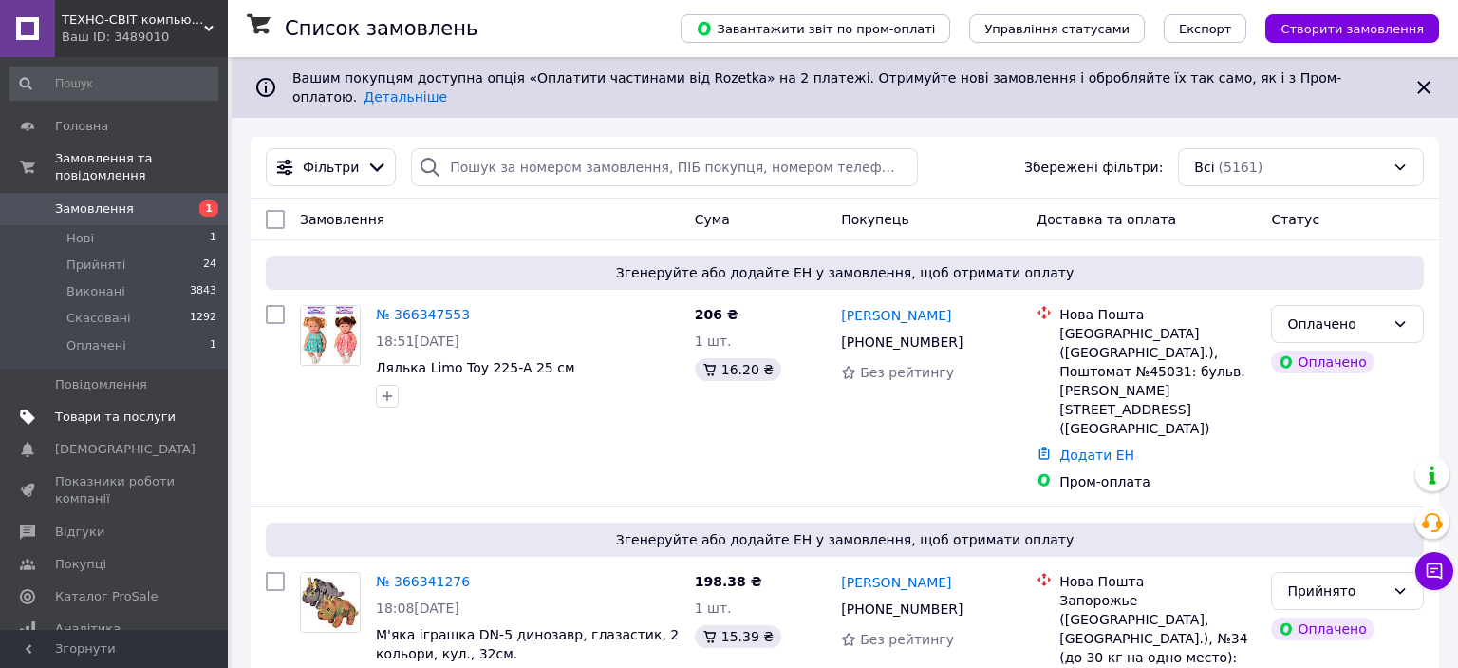
click at [93, 408] on span "Товари та послуги" at bounding box center [115, 416] width 121 height 17
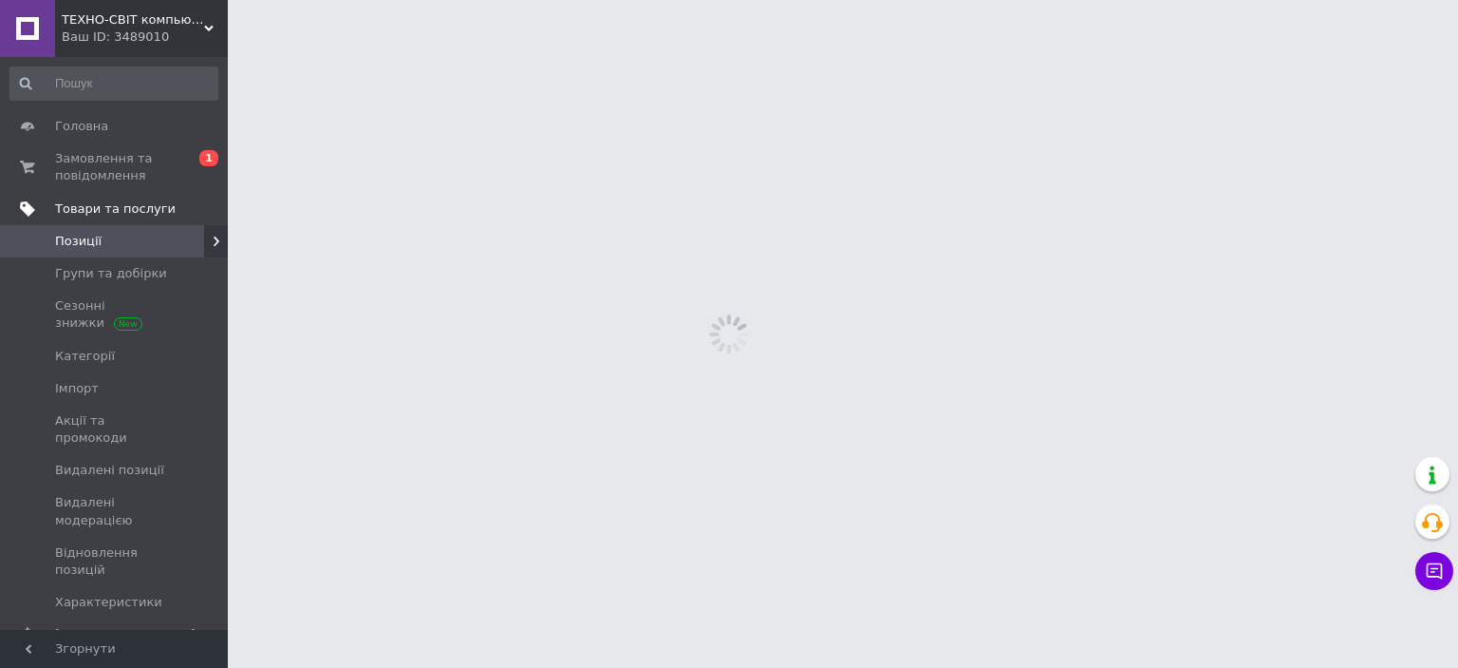
click at [95, 392] on span "Імпорт" at bounding box center [115, 388] width 121 height 17
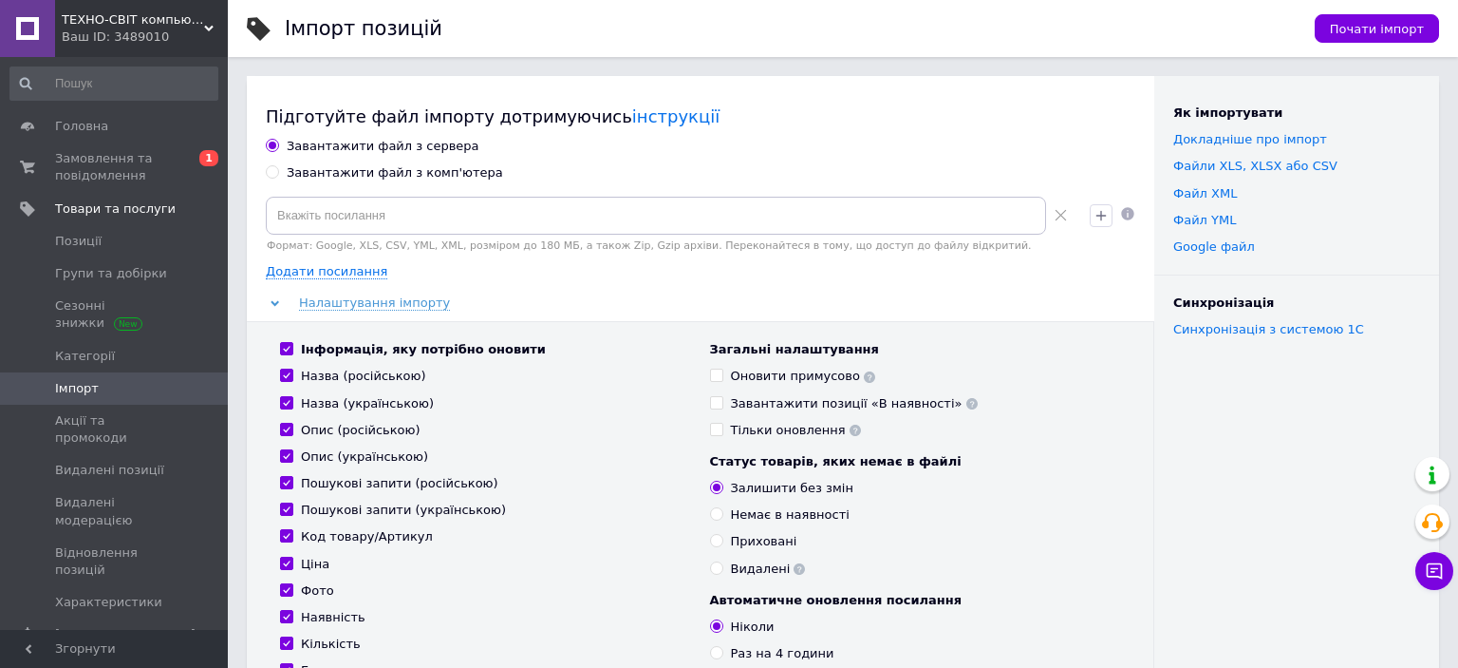
click at [381, 170] on div "Завантажити файл з комп'ютера" at bounding box center [395, 172] width 216 height 17
click at [278, 170] on input "Завантажити файл з комп'ютера" at bounding box center [272, 171] width 12 height 12
radio input "true"
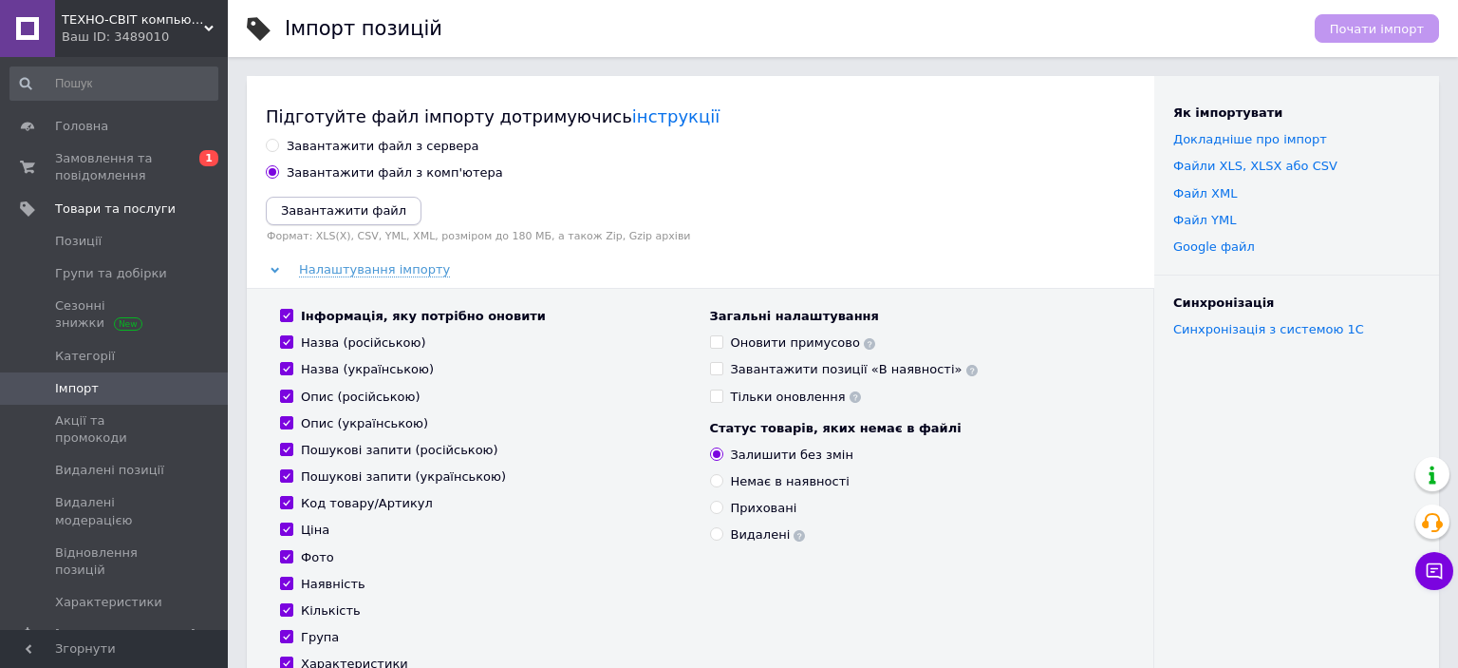
click at [340, 203] on icon "Завантажити файл" at bounding box center [343, 210] width 125 height 14
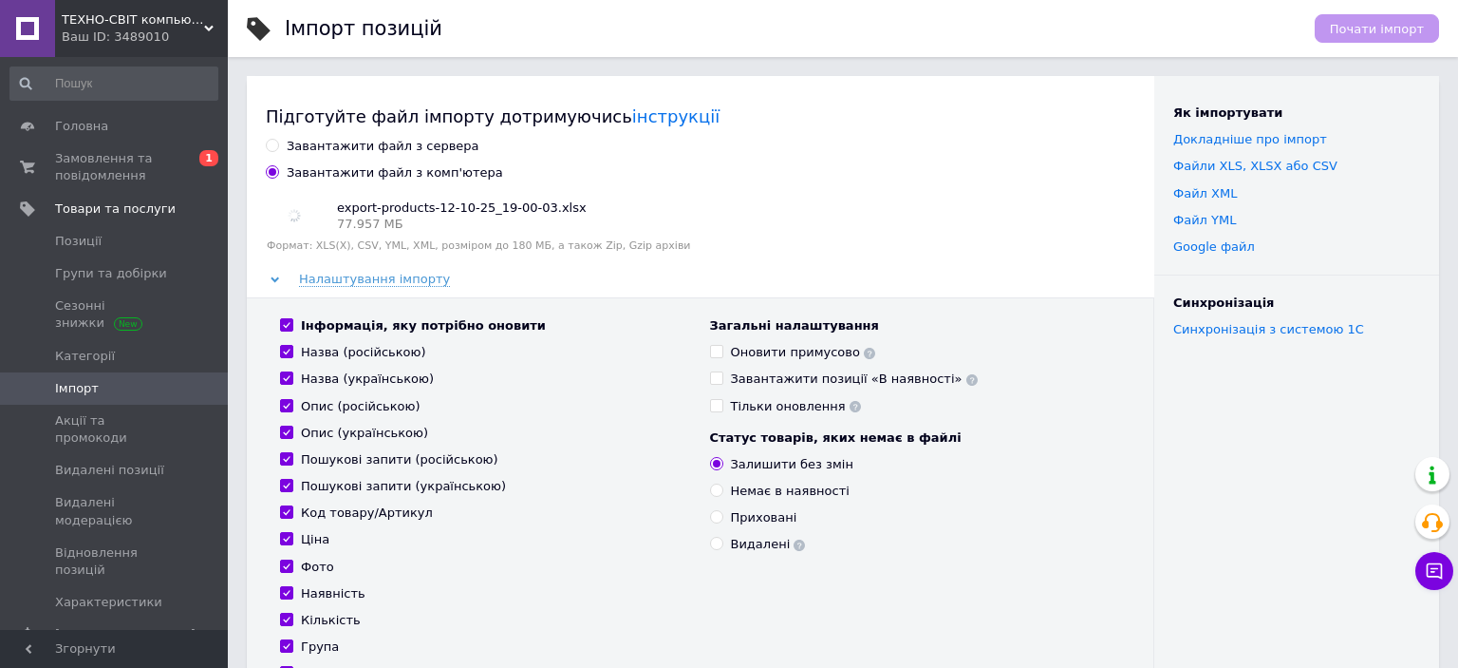
click at [383, 321] on div "Інформація, яку потрібно оновити" at bounding box center [423, 325] width 245 height 17
click at [292, 321] on input "Інформація, яку потрібно оновити" at bounding box center [286, 324] width 12 height 12
checkbox input "false"
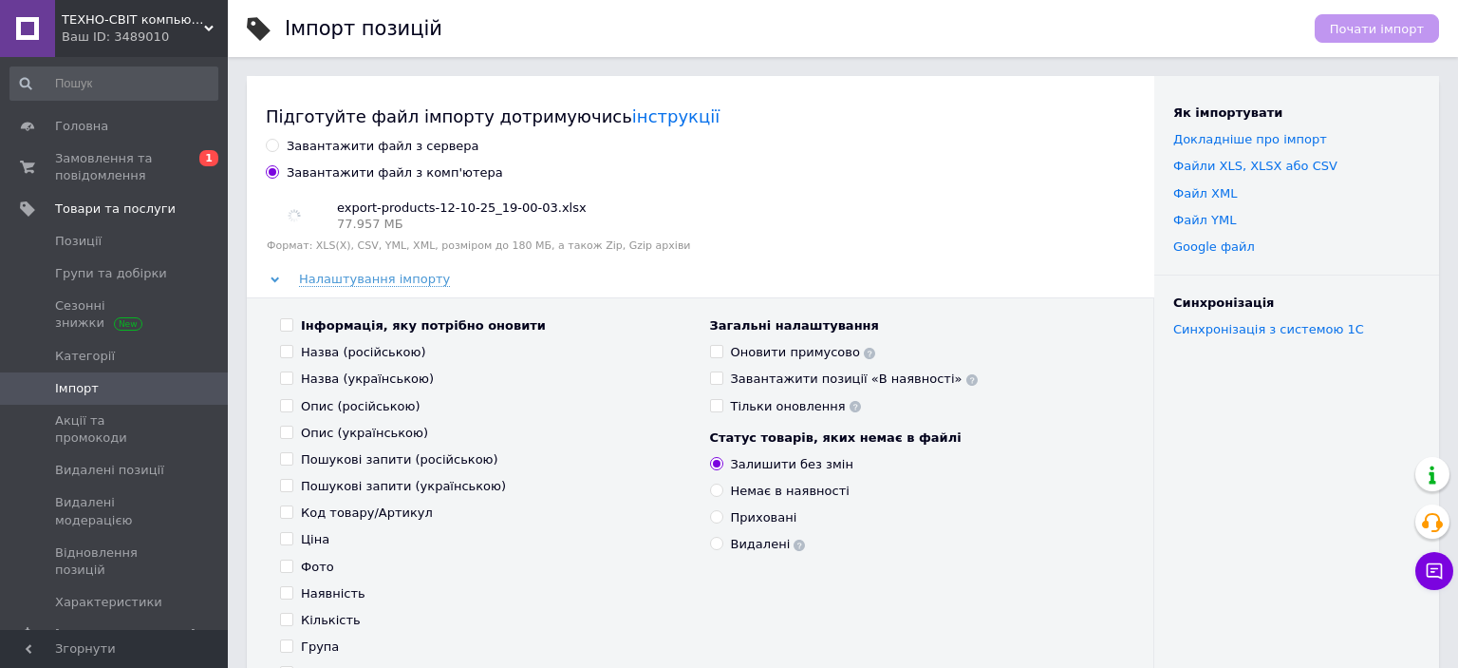
checkbox input "false"
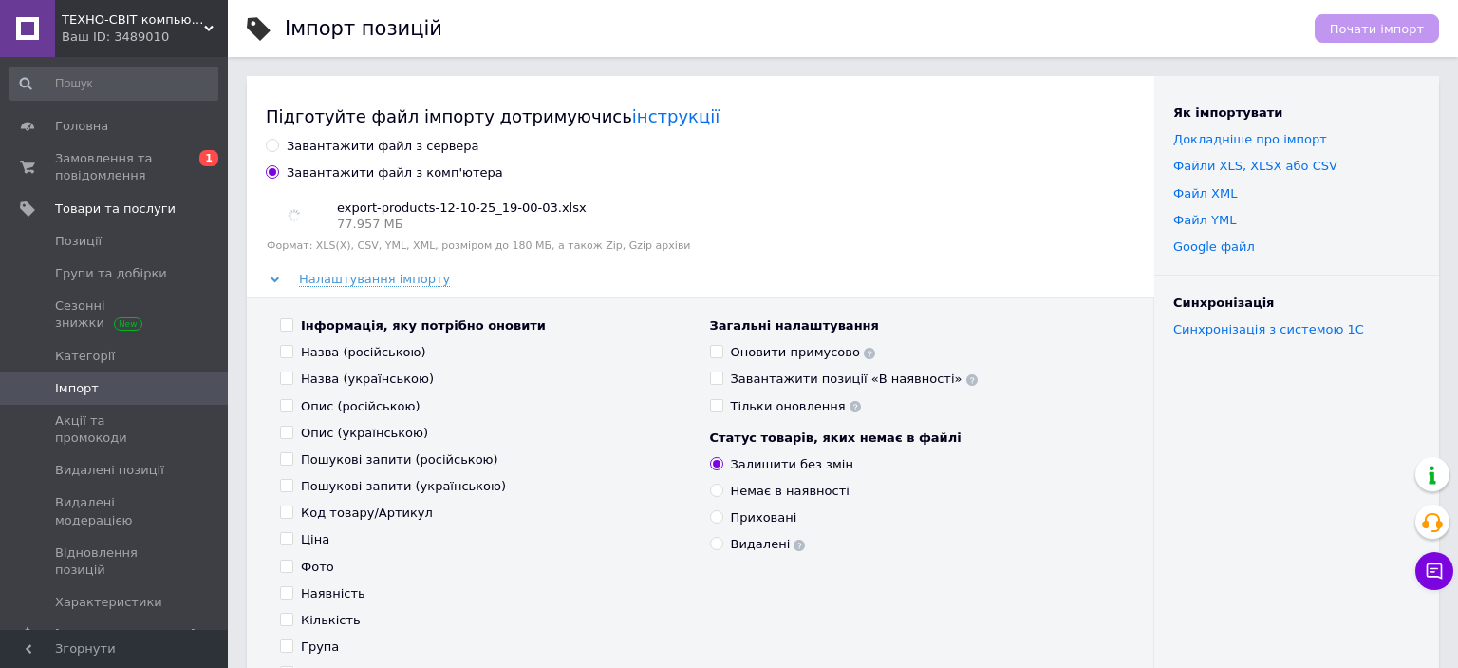
checkbox input "false"
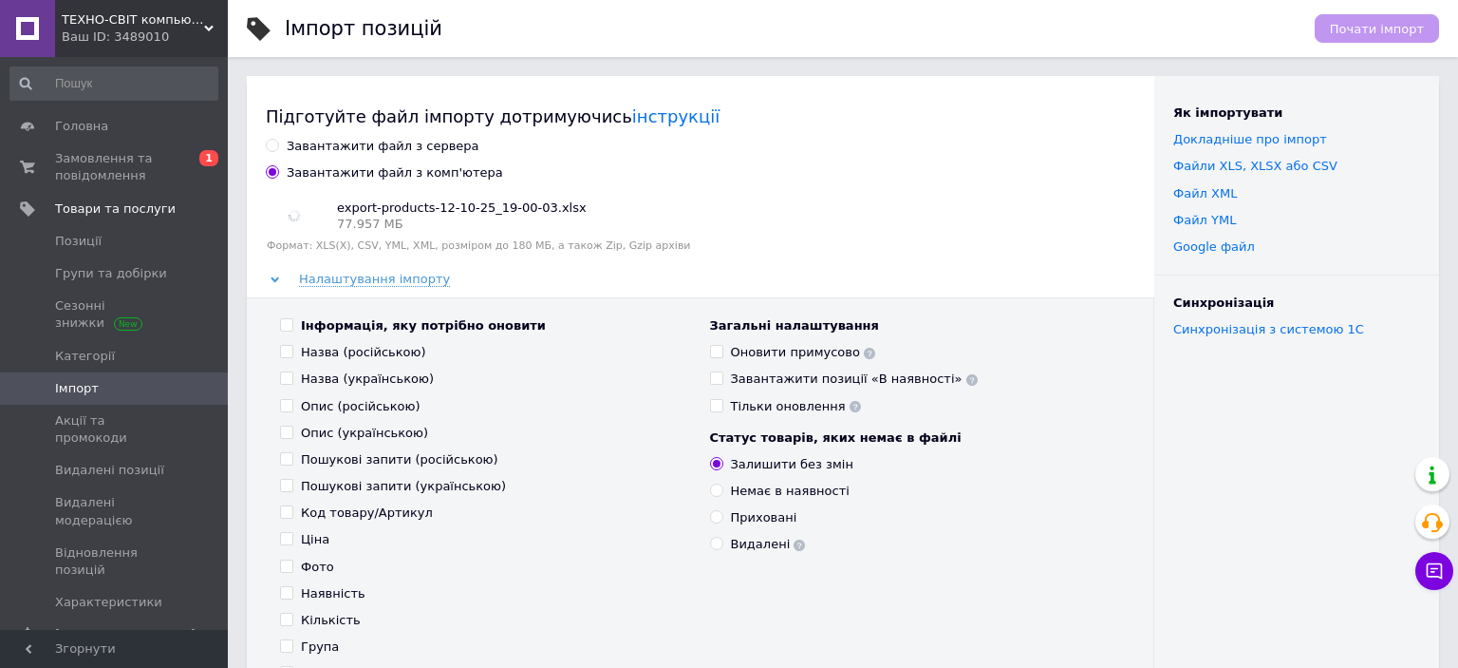
checkbox input "false"
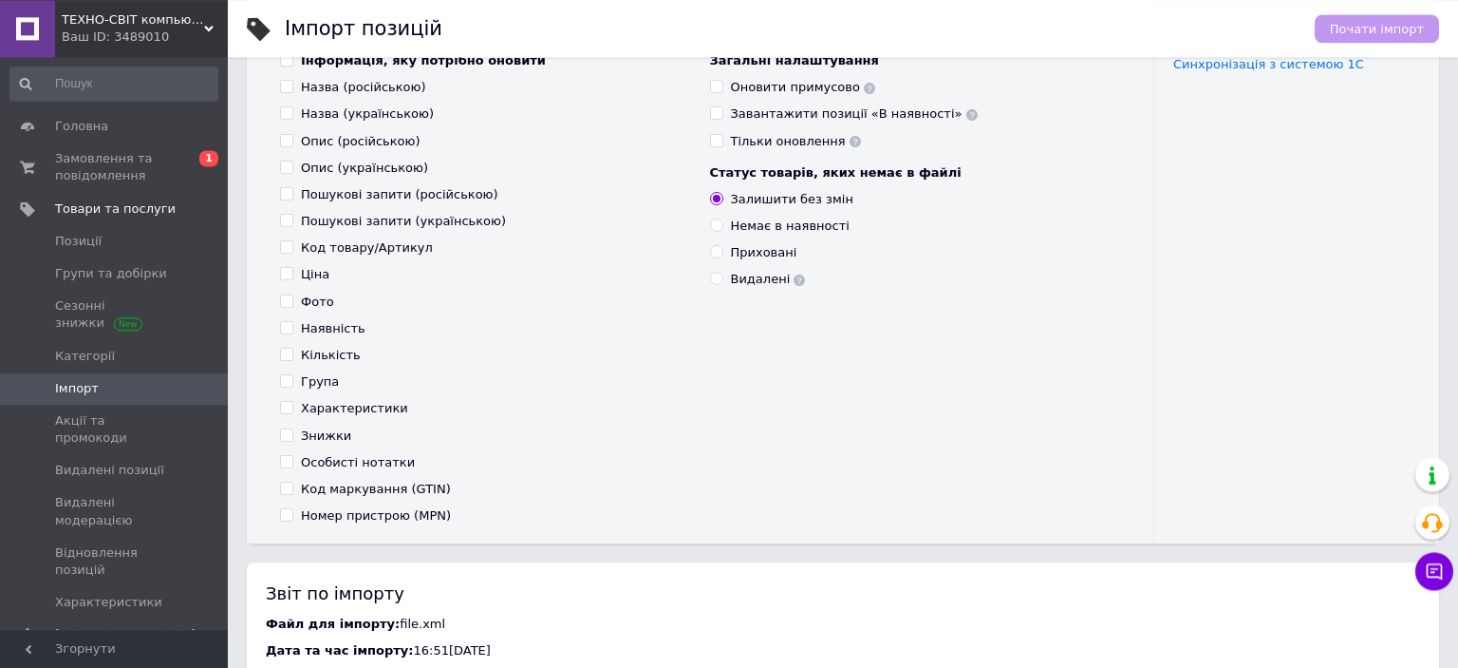
scroll to position [300, 0]
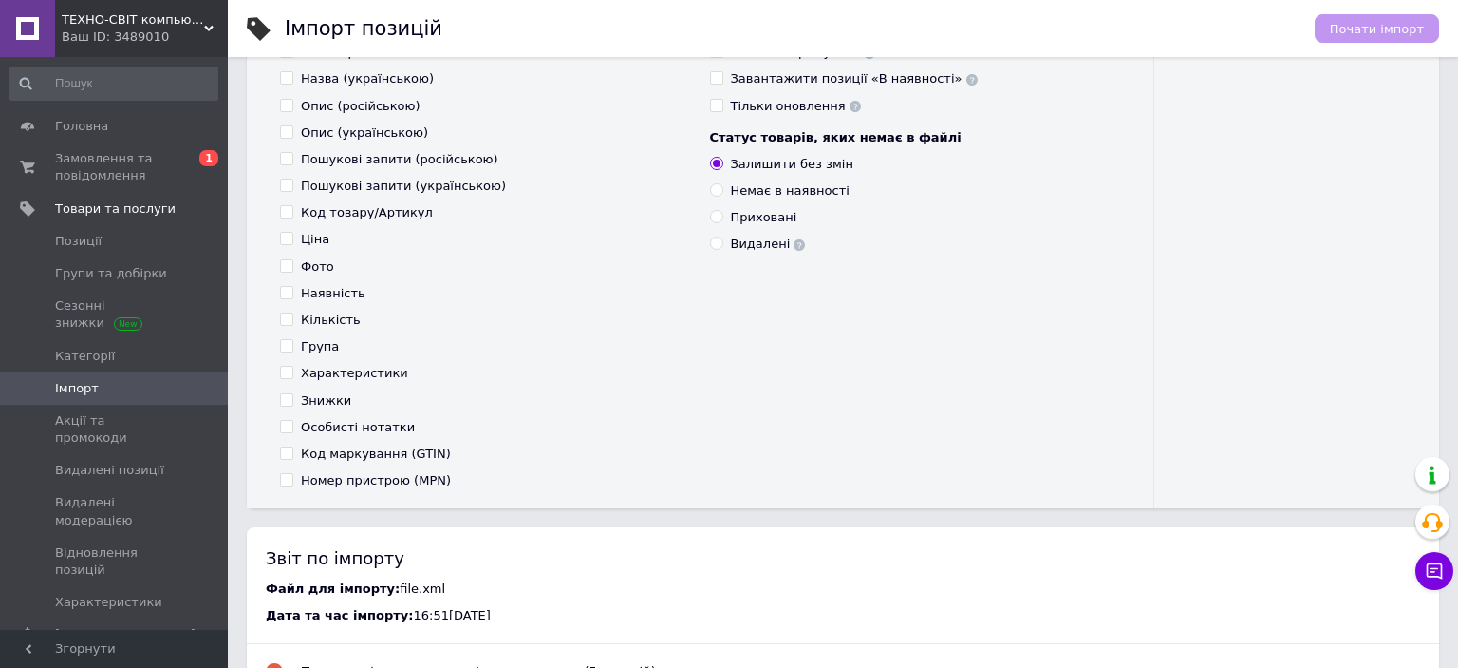
click at [325, 294] on div "Наявність" at bounding box center [333, 293] width 65 height 17
click at [292, 294] on input "Наявність" at bounding box center [286, 292] width 12 height 12
checkbox input "true"
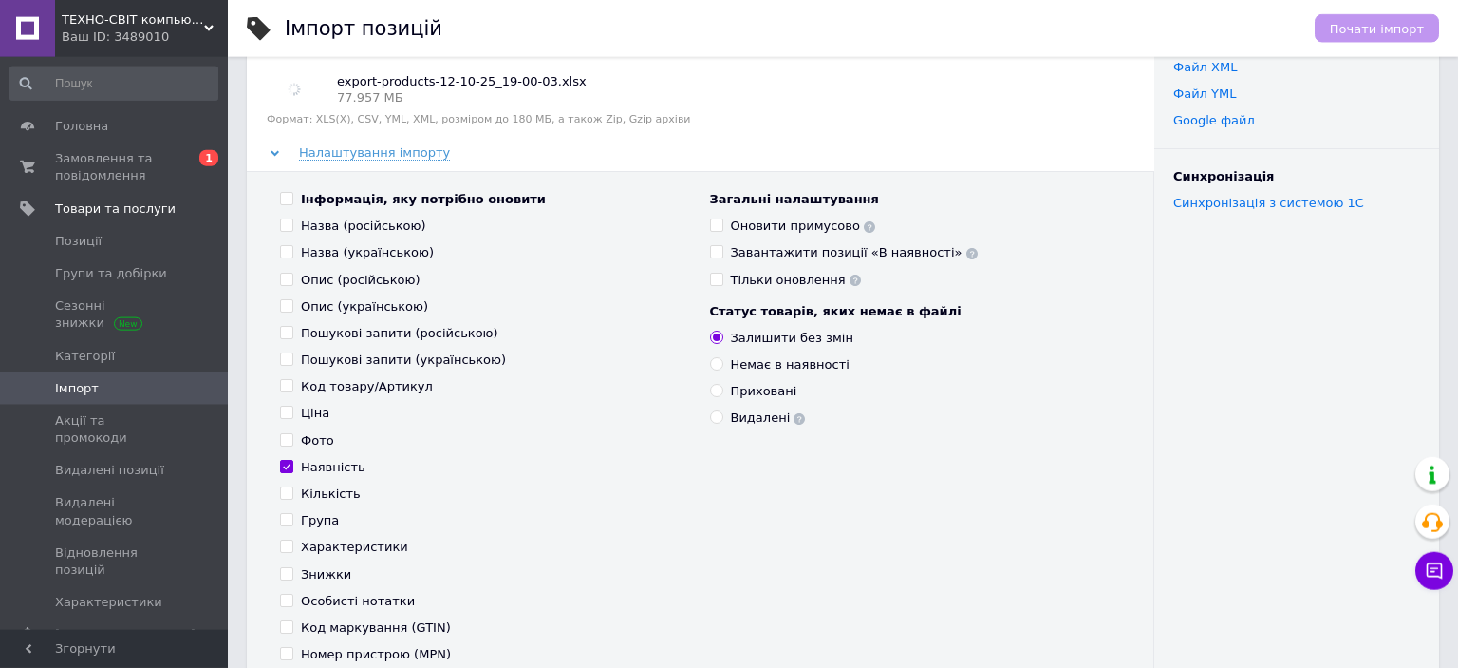
scroll to position [100, 0]
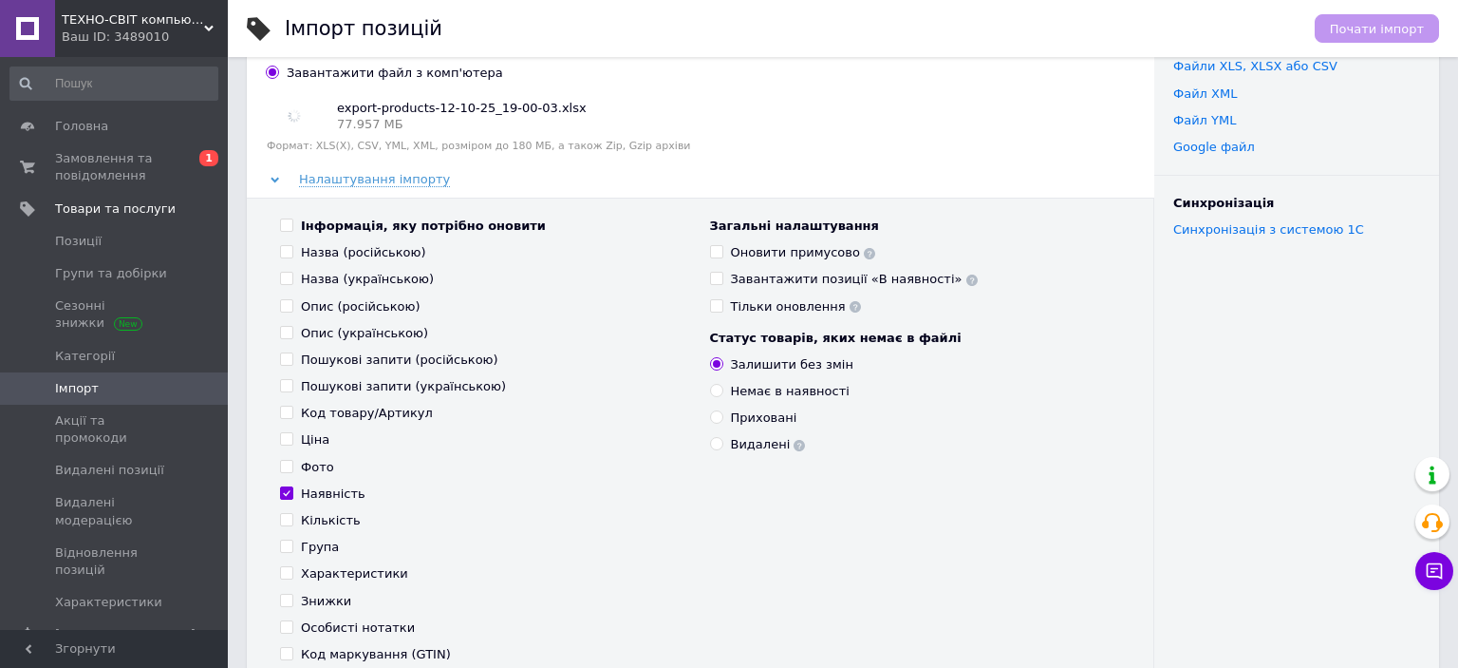
click at [716, 249] on input "Оновити примусово" at bounding box center [716, 251] width 12 height 12
checkbox input "true"
click at [1362, 26] on span "Почати імпорт" at bounding box center [1377, 29] width 94 height 14
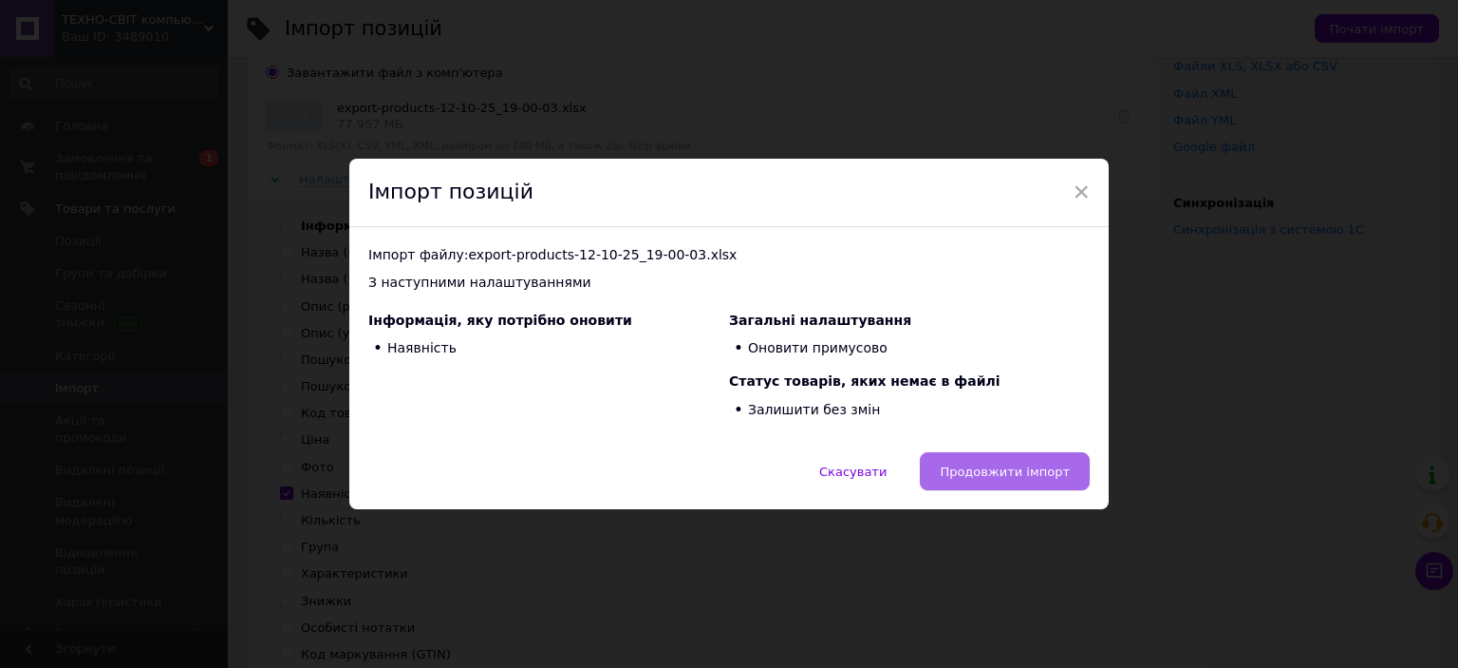
click at [1004, 465] on span "Продовжити імпорт" at bounding box center [1005, 471] width 130 height 14
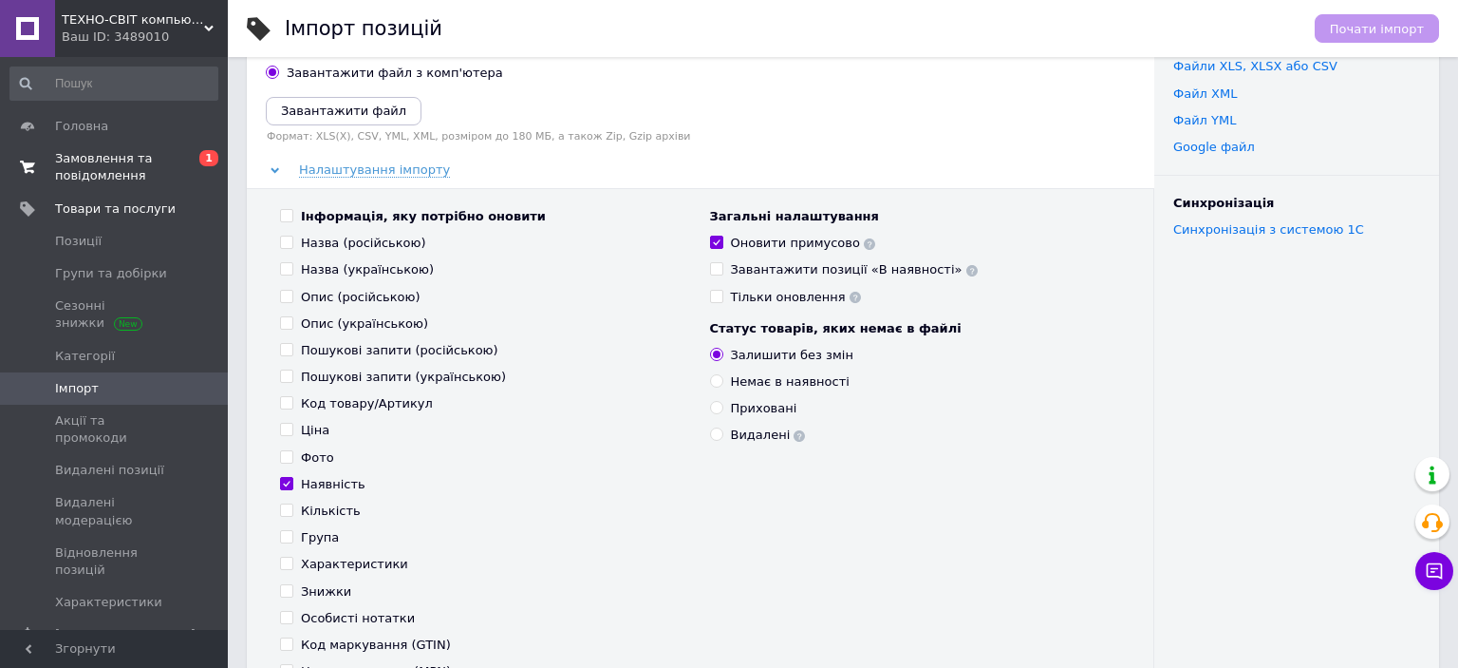
click at [122, 157] on span "Замовлення та повідомлення" at bounding box center [115, 167] width 121 height 34
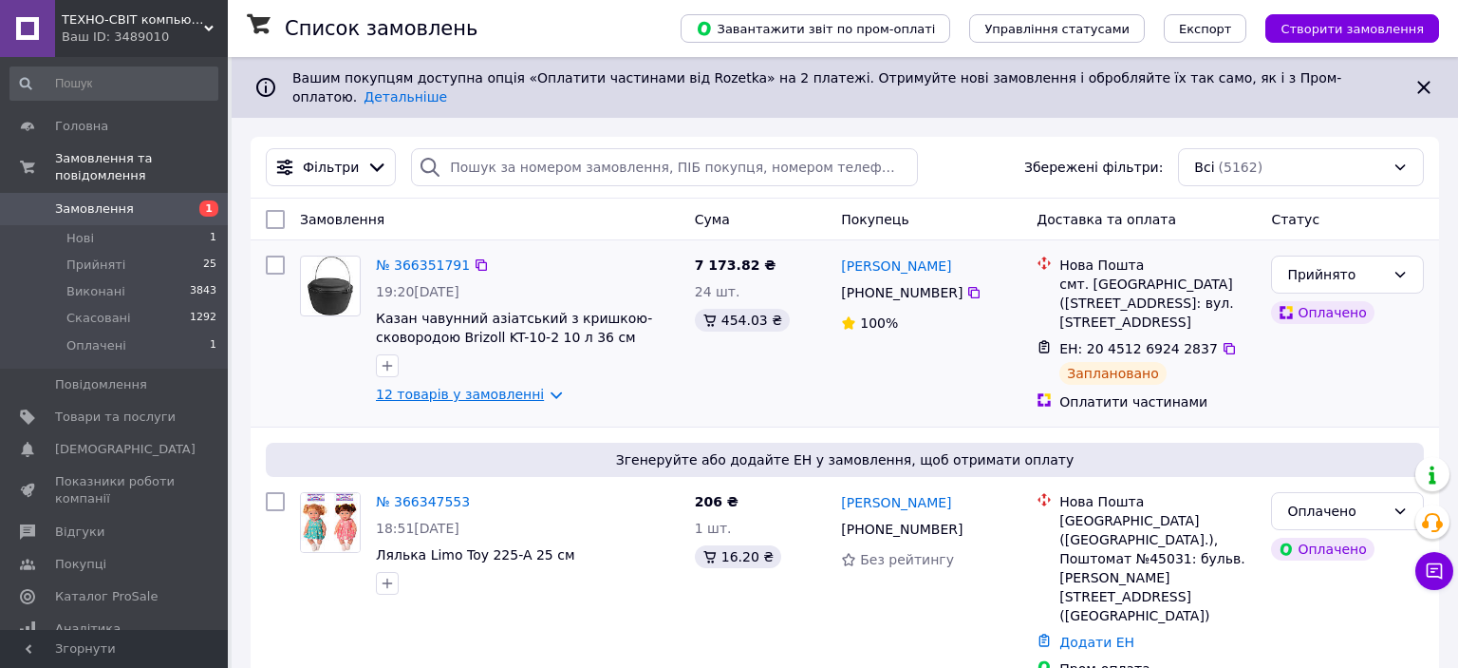
click at [472, 386] on link "12 товарів у замовленні" at bounding box center [460, 393] width 168 height 15
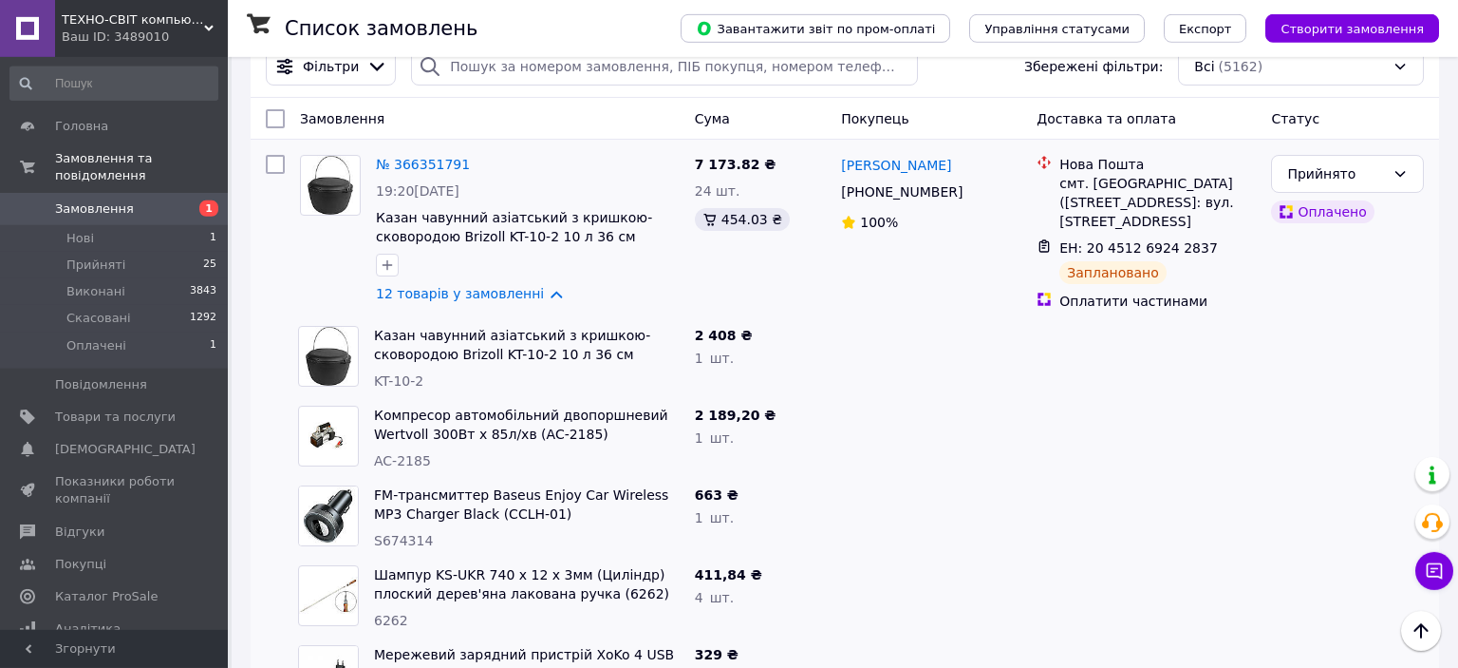
scroll to position [100, 0]
drag, startPoint x: 374, startPoint y: 362, endPoint x: 441, endPoint y: 361, distance: 66.5
click at [441, 372] on div "KT-10-2" at bounding box center [527, 381] width 306 height 19
copy span "KT-10-2"
click at [134, 200] on span "Замовлення" at bounding box center [115, 208] width 121 height 17
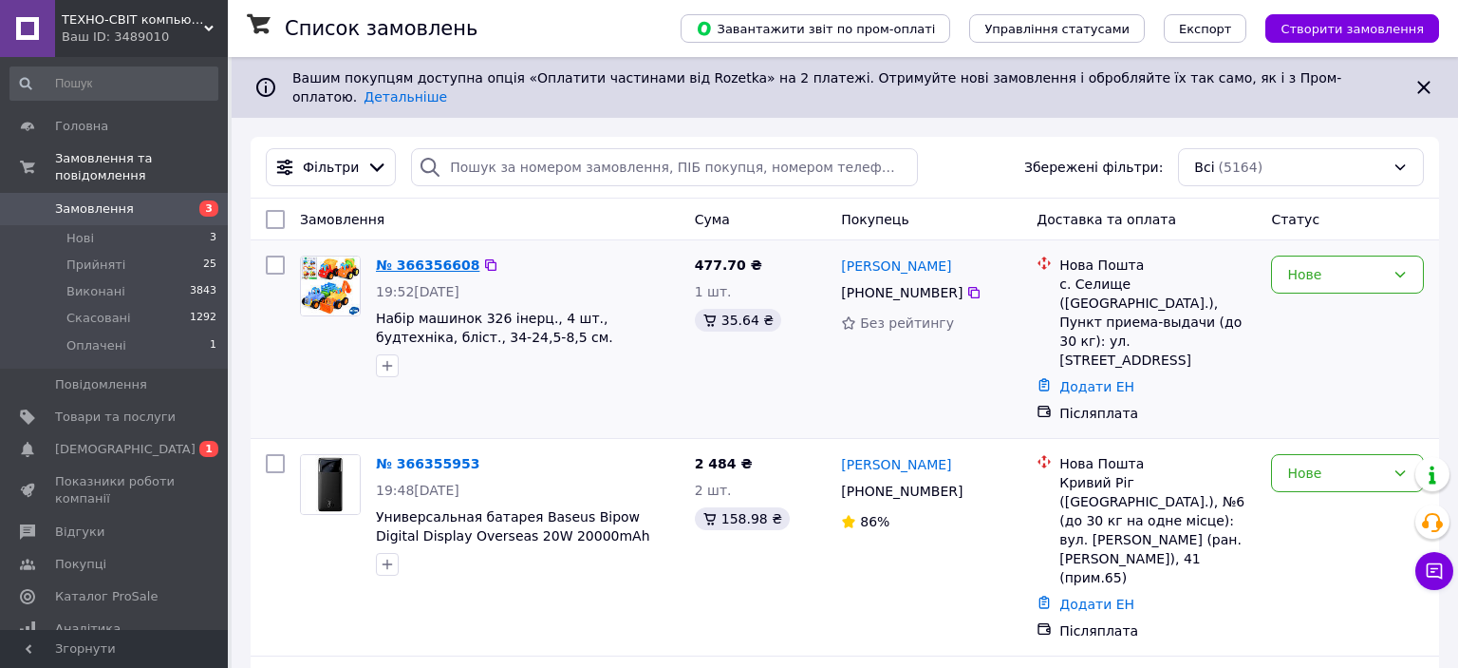
click at [418, 257] on link "№ 366356608" at bounding box center [427, 264] width 103 height 15
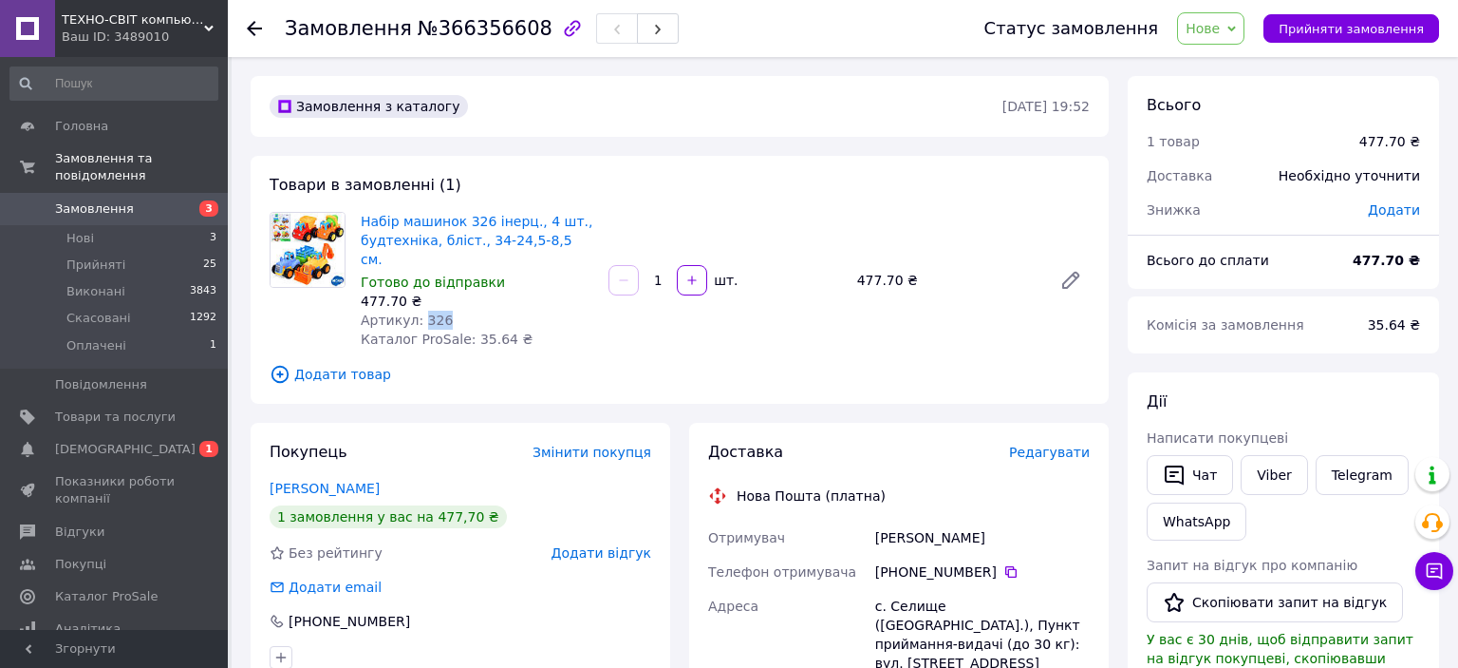
drag, startPoint x: 442, startPoint y: 305, endPoint x: 419, endPoint y: 302, distance: 23.0
click at [419, 310] on div "Артикул: 326" at bounding box center [477, 319] width 233 height 19
copy span "326"
click at [158, 433] on link "Сповіщення 0 1" at bounding box center [114, 449] width 228 height 32
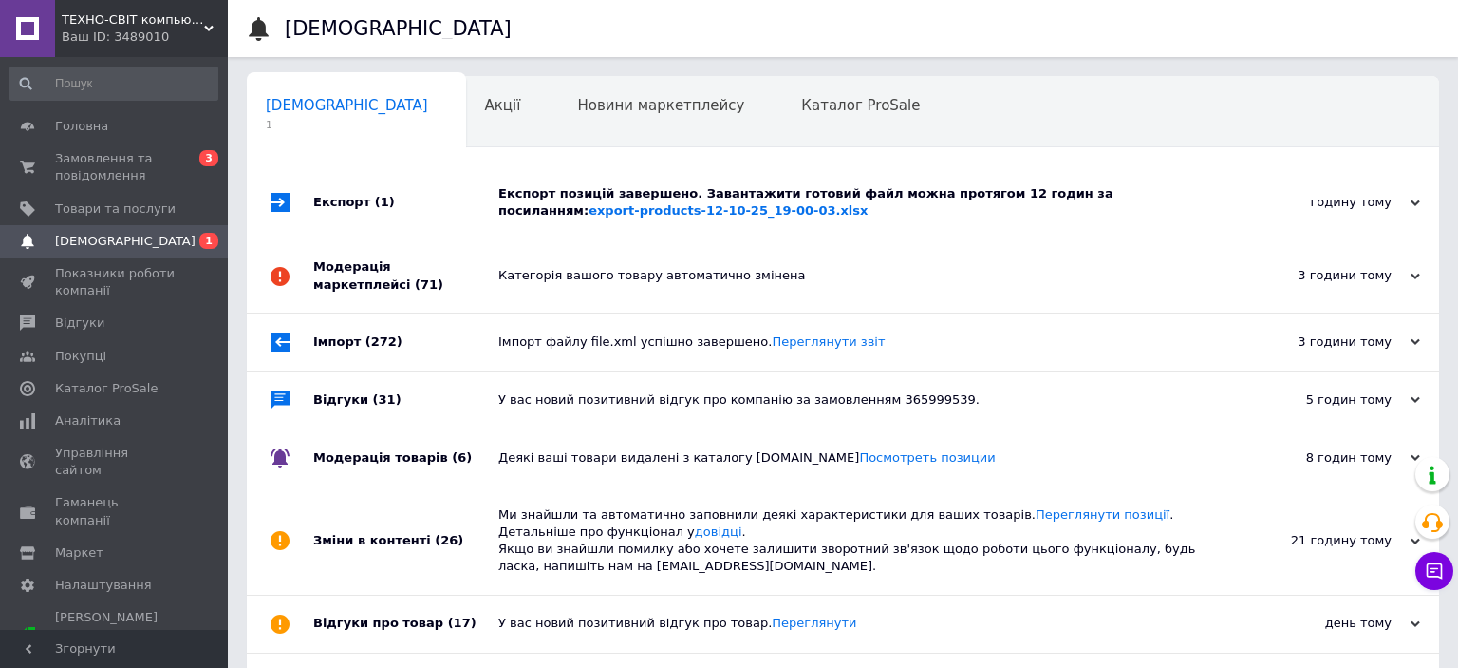
click at [797, 192] on div "Експорт позицій завершено. Завантажити готовий файл можна протягом 12 годин за …" at bounding box center [864, 202] width 732 height 34
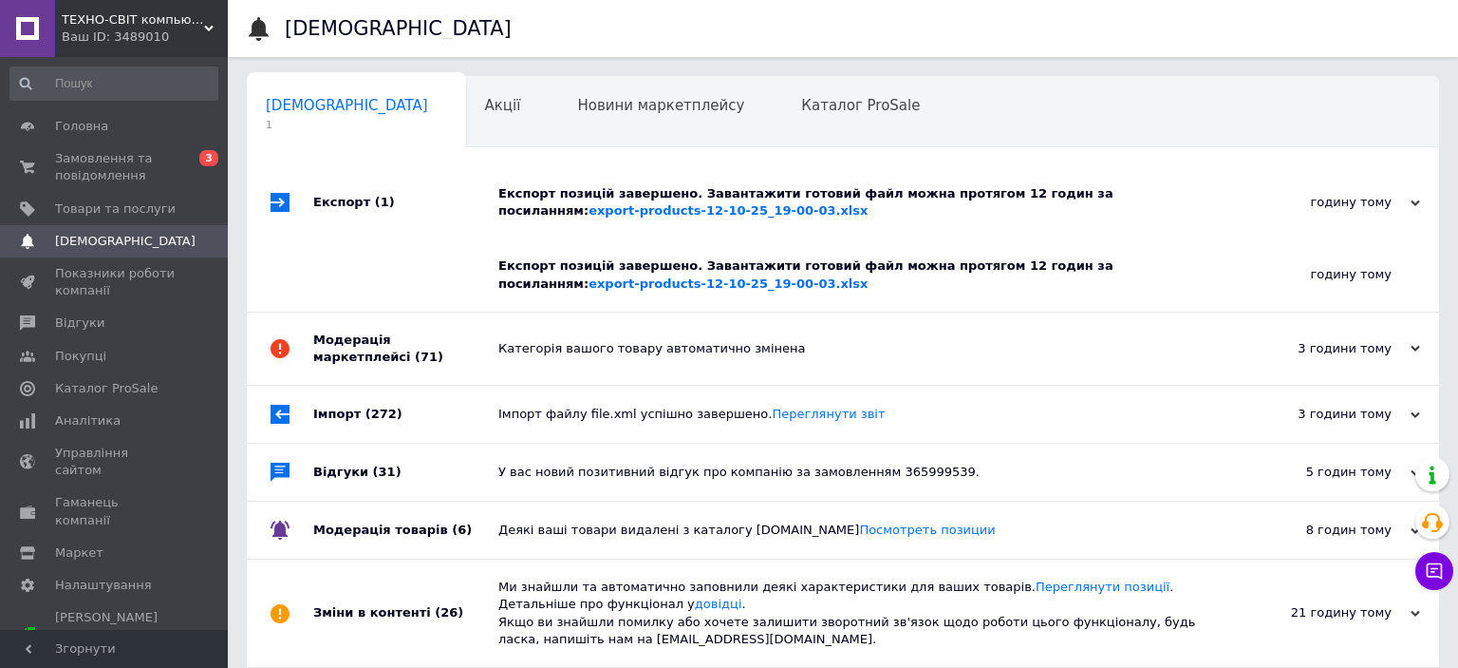
click at [797, 192] on div "Експорт позицій завершено. Завантажити готовий файл можна протягом 12 годин за …" at bounding box center [864, 202] width 732 height 34
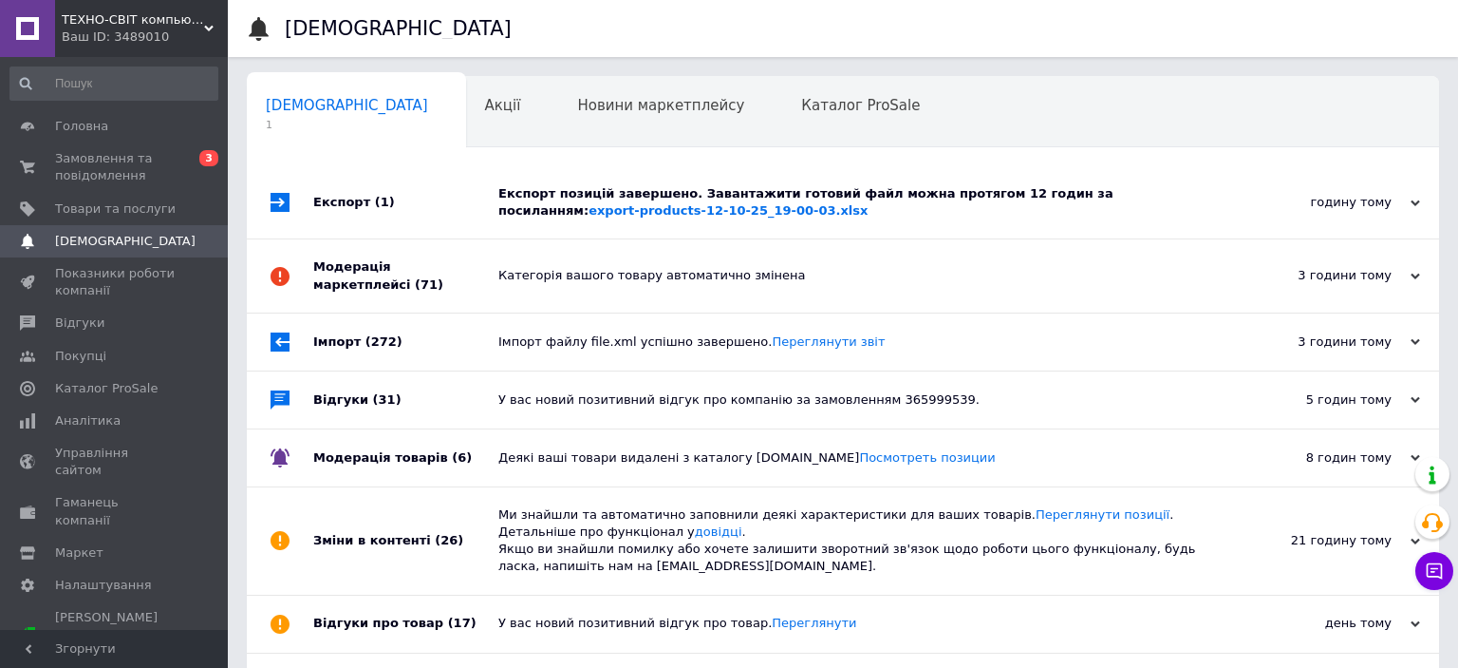
click at [419, 284] on span "(71)" at bounding box center [429, 284] width 28 height 14
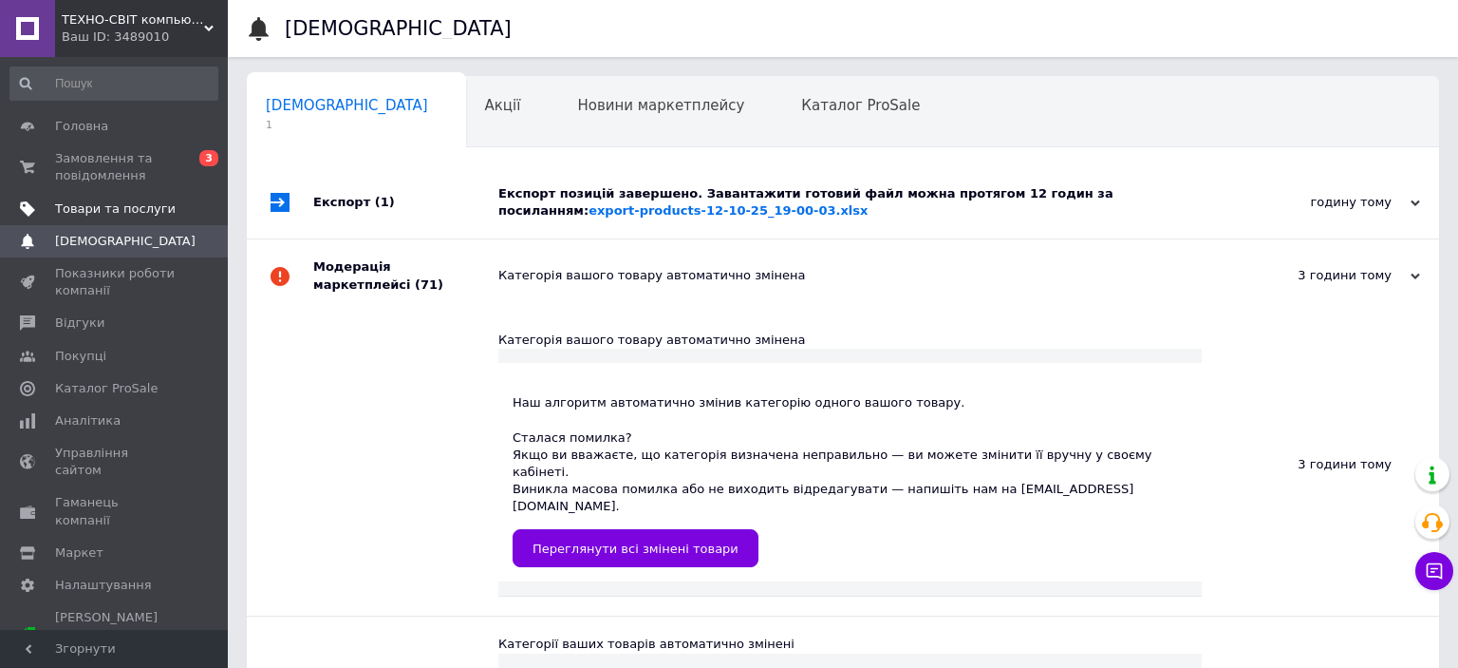
click at [135, 212] on span "Товари та послуги" at bounding box center [115, 208] width 121 height 17
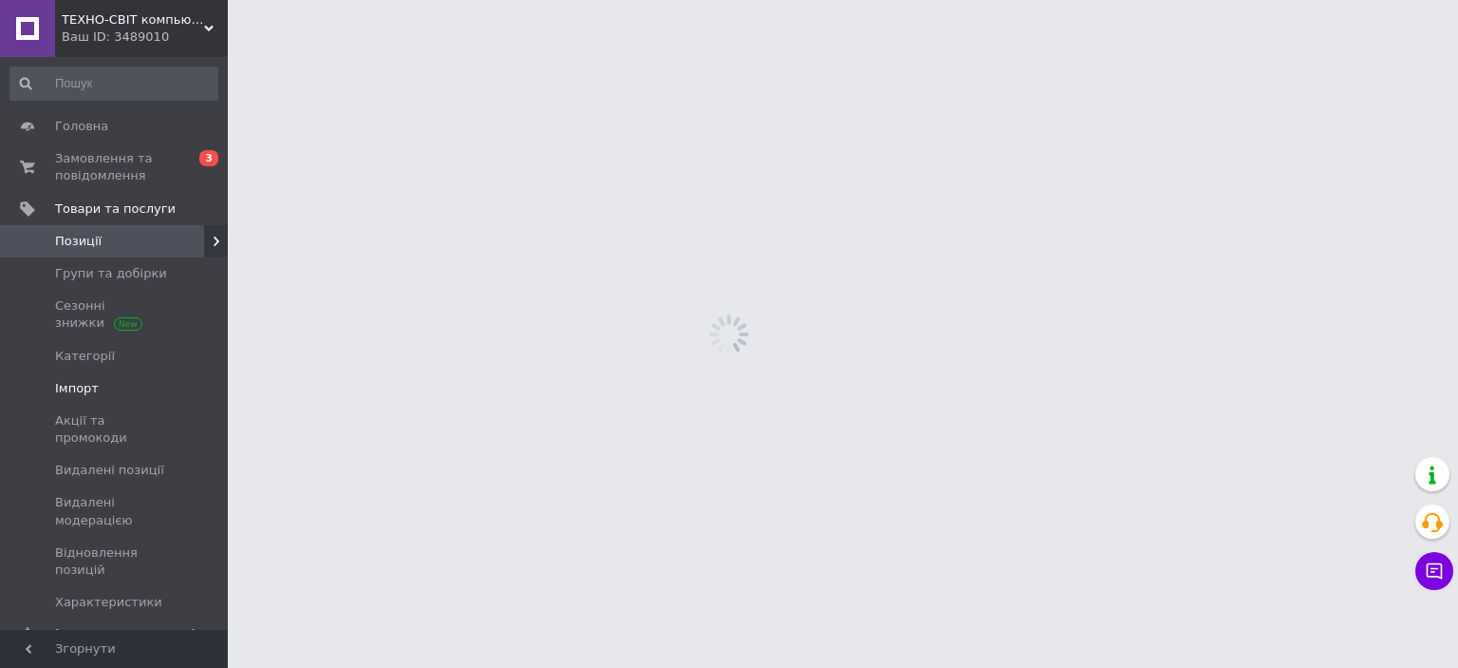
click at [93, 385] on span "Імпорт" at bounding box center [77, 388] width 44 height 17
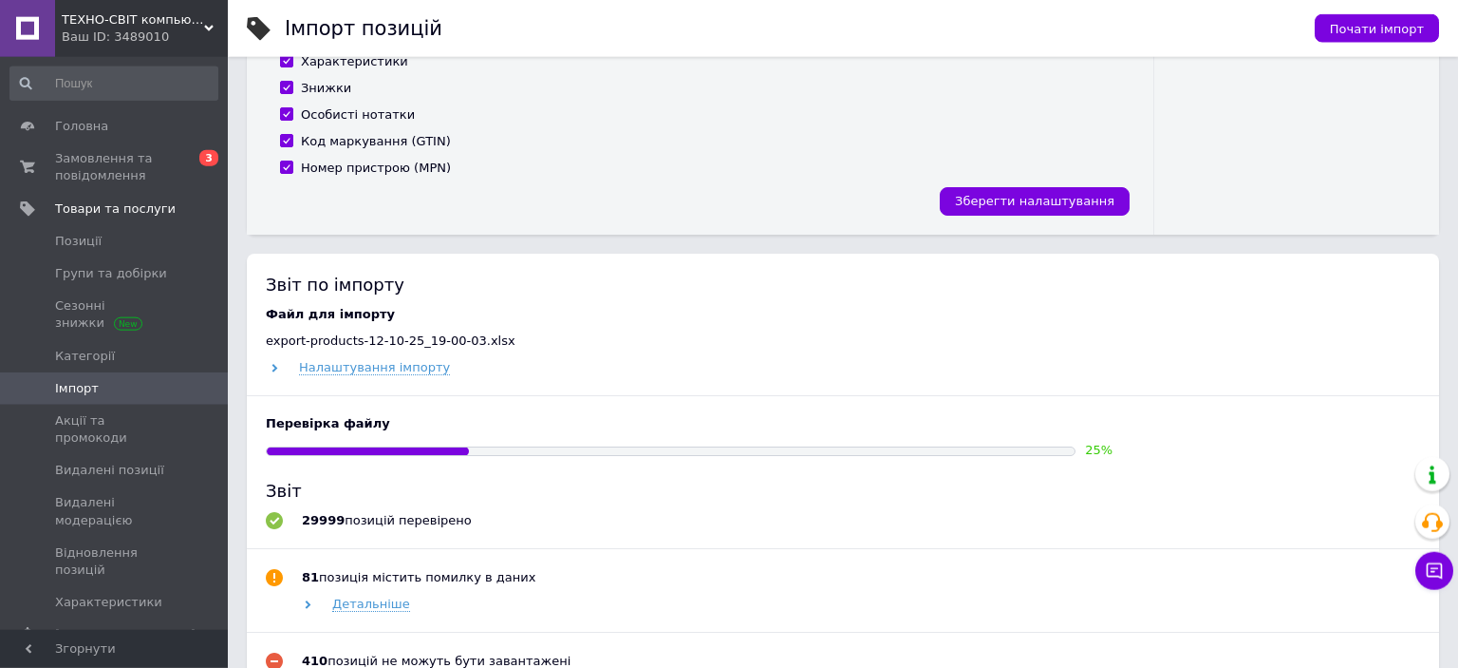
scroll to position [702, 0]
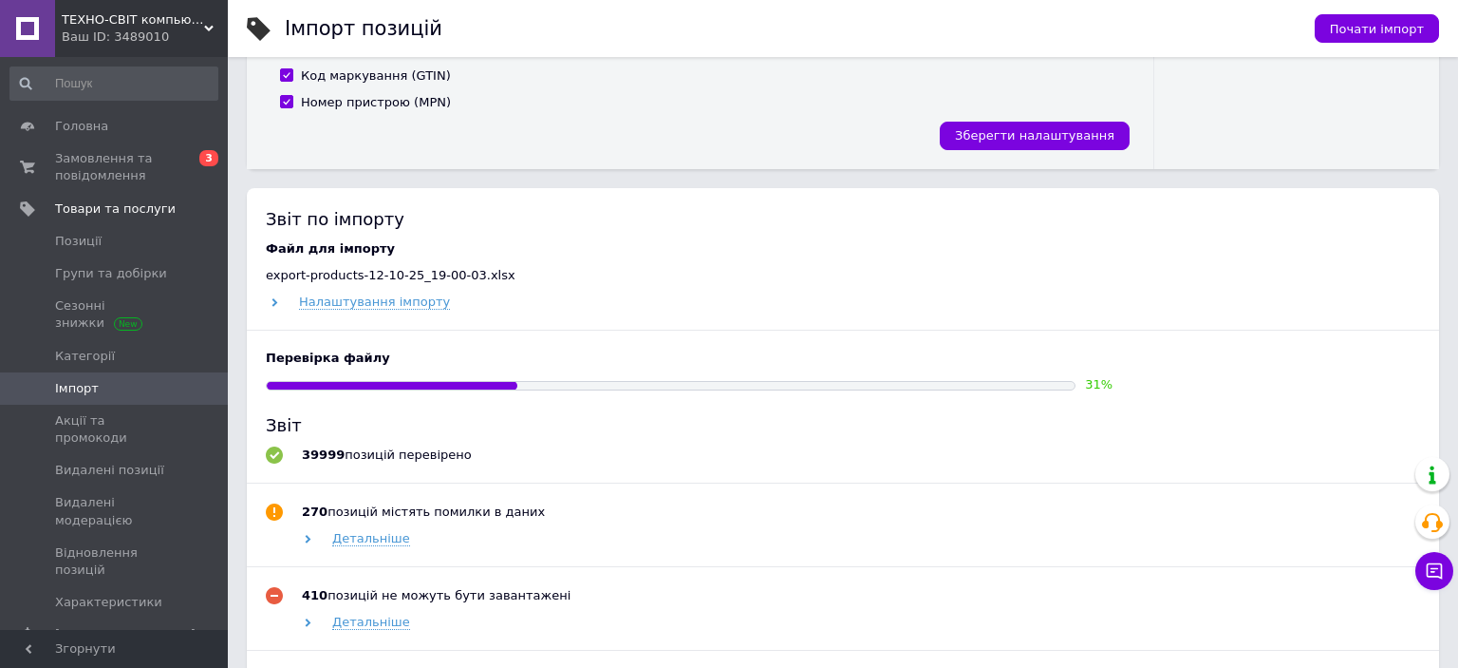
click at [1217, 321] on div "Файл для імпорту export-products-12-10-25_19-00-03.xlsx Налаштування імпорту Пе…" at bounding box center [843, 454] width 1155 height 429
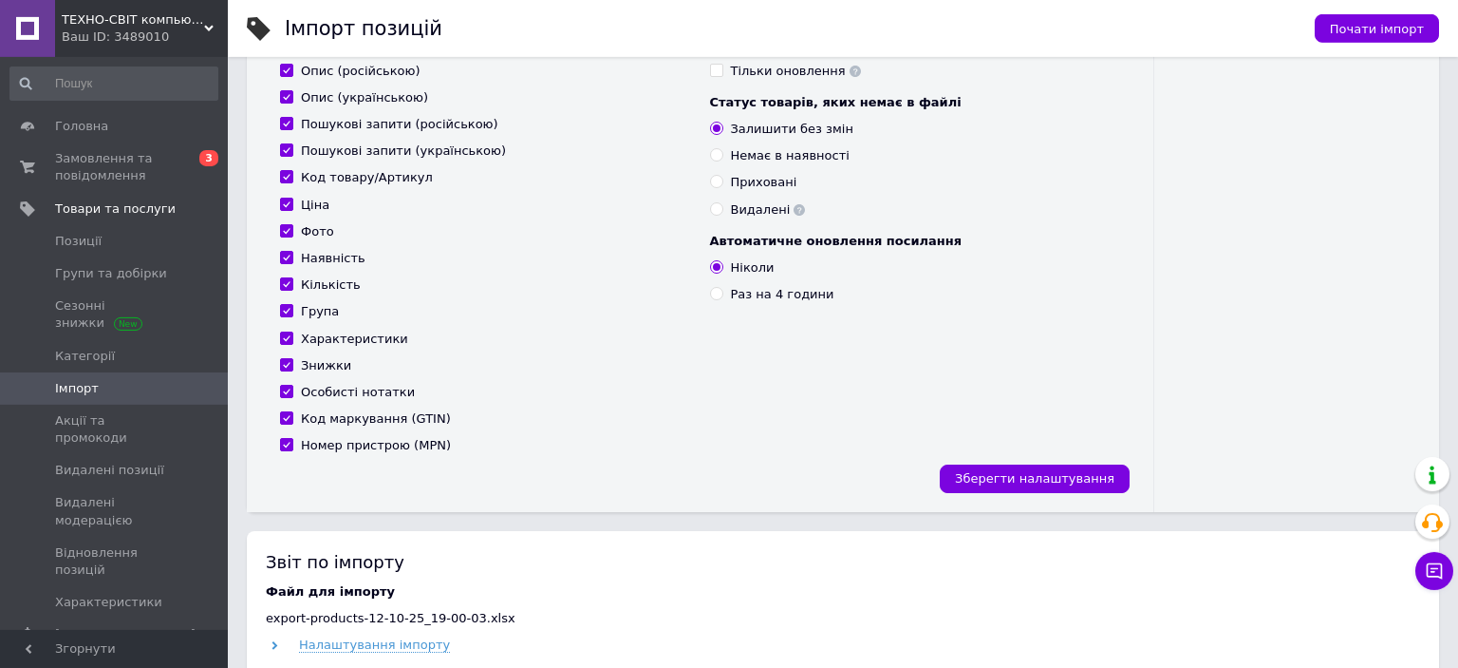
scroll to position [300, 0]
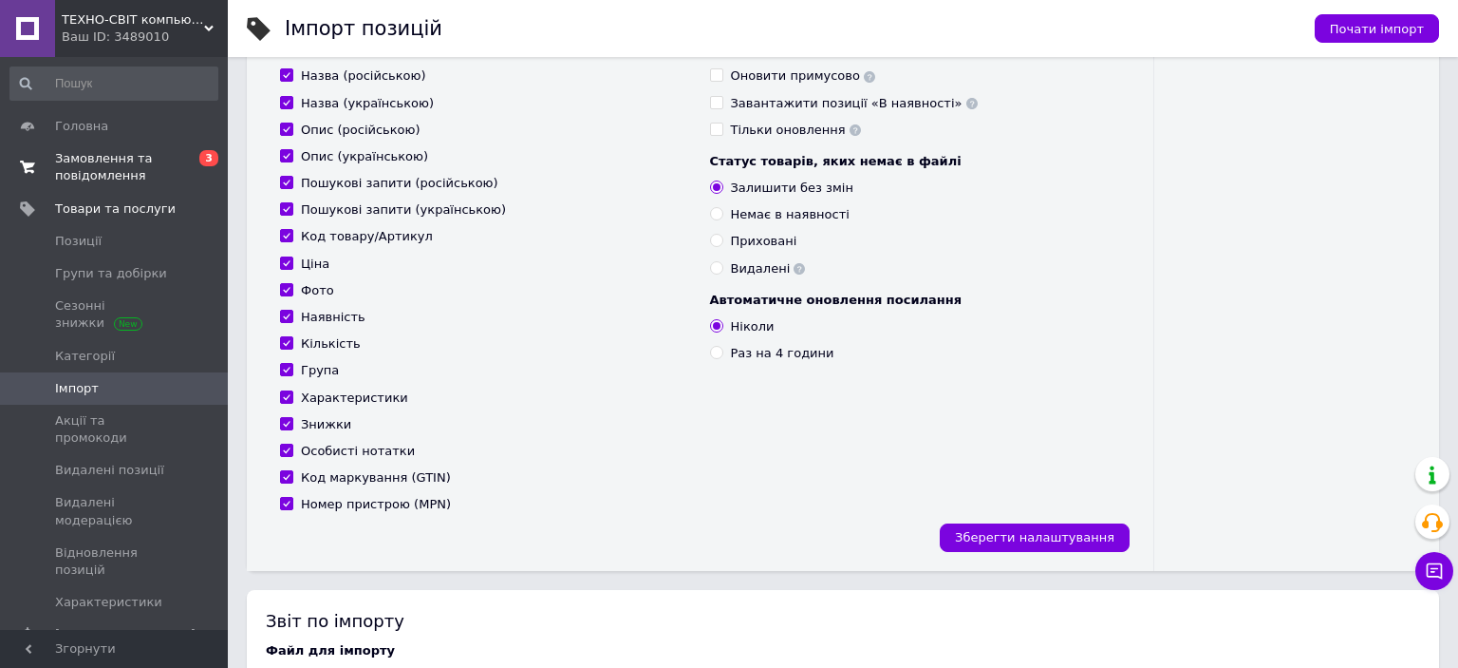
click at [114, 165] on span "Замовлення та повідомлення" at bounding box center [115, 167] width 121 height 34
